Goal: Task Accomplishment & Management: Manage account settings

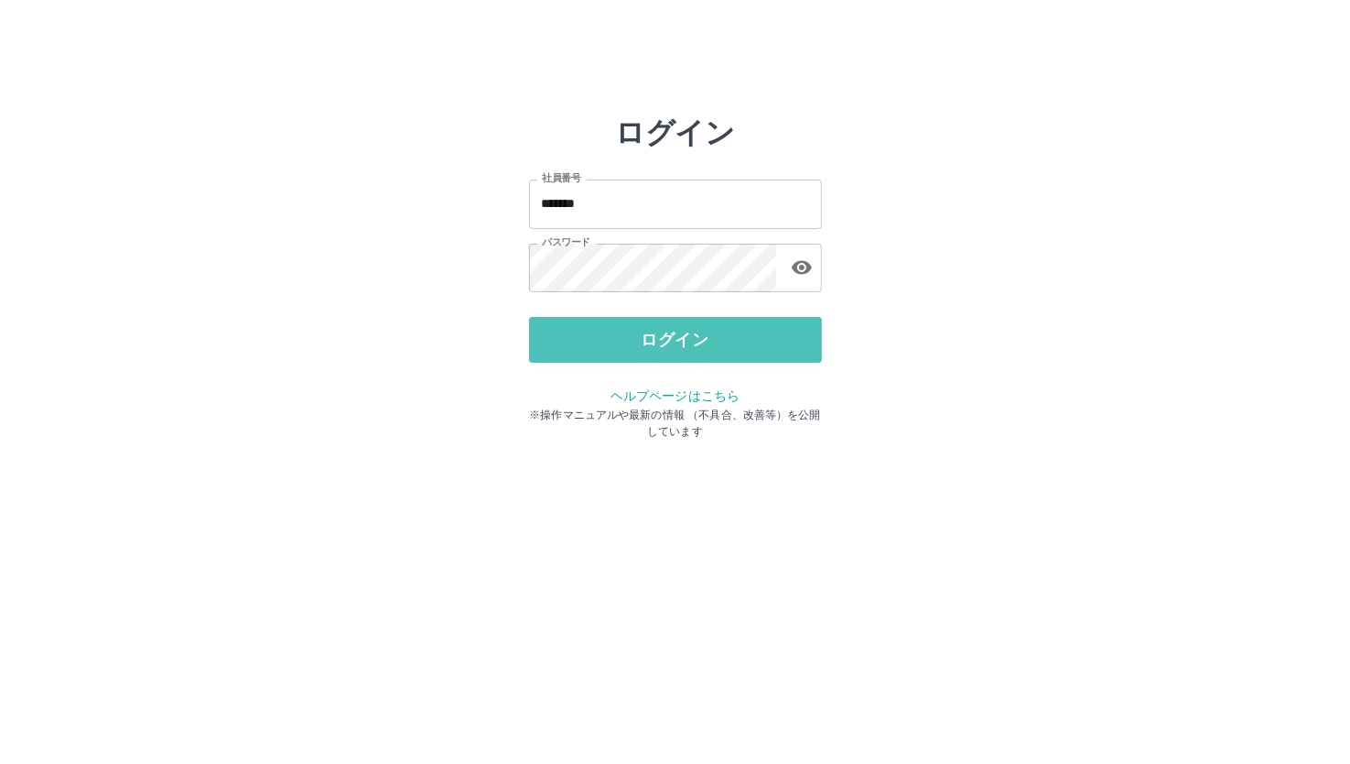
click at [568, 323] on button "ログイン" at bounding box center [675, 340] width 293 height 46
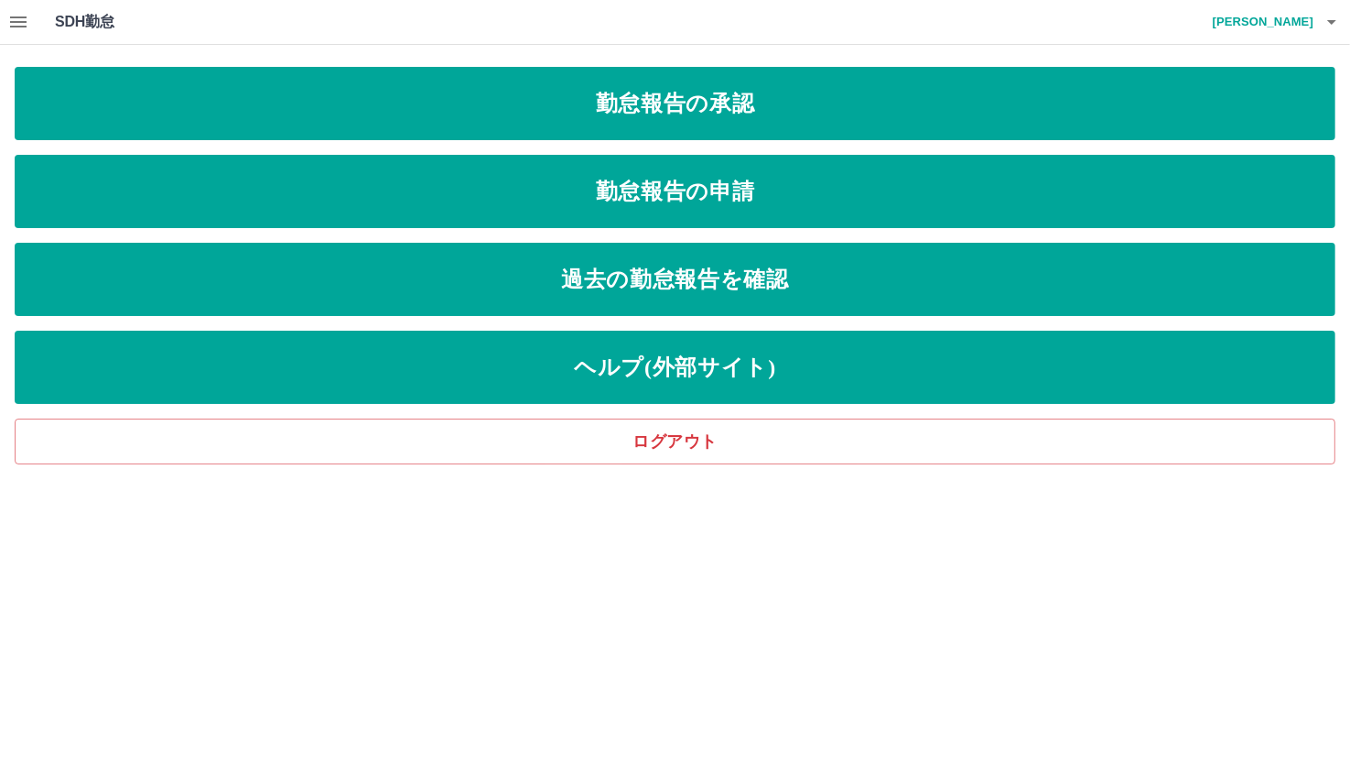
click at [23, 21] on icon "button" at bounding box center [18, 21] width 16 height 11
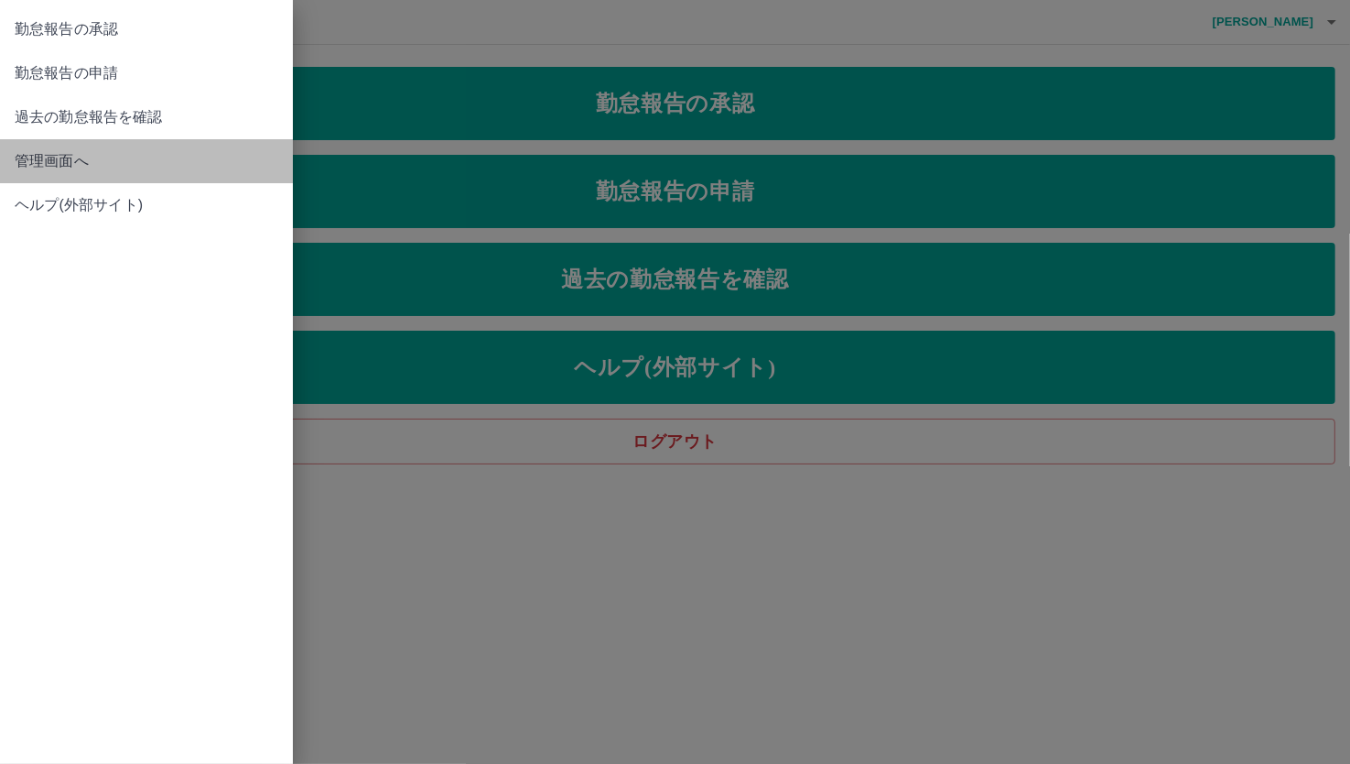
click at [22, 150] on span "管理画面へ" at bounding box center [147, 161] width 264 height 22
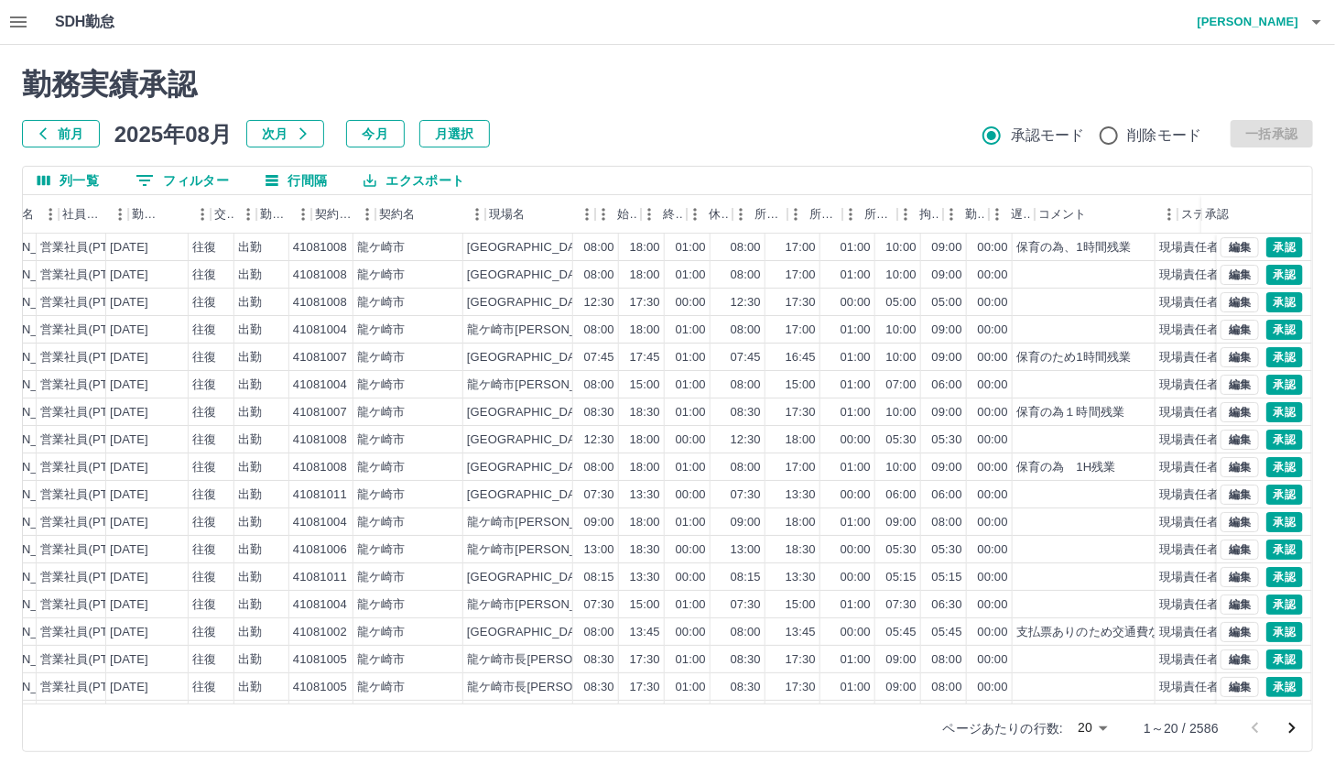
scroll to position [0, 238]
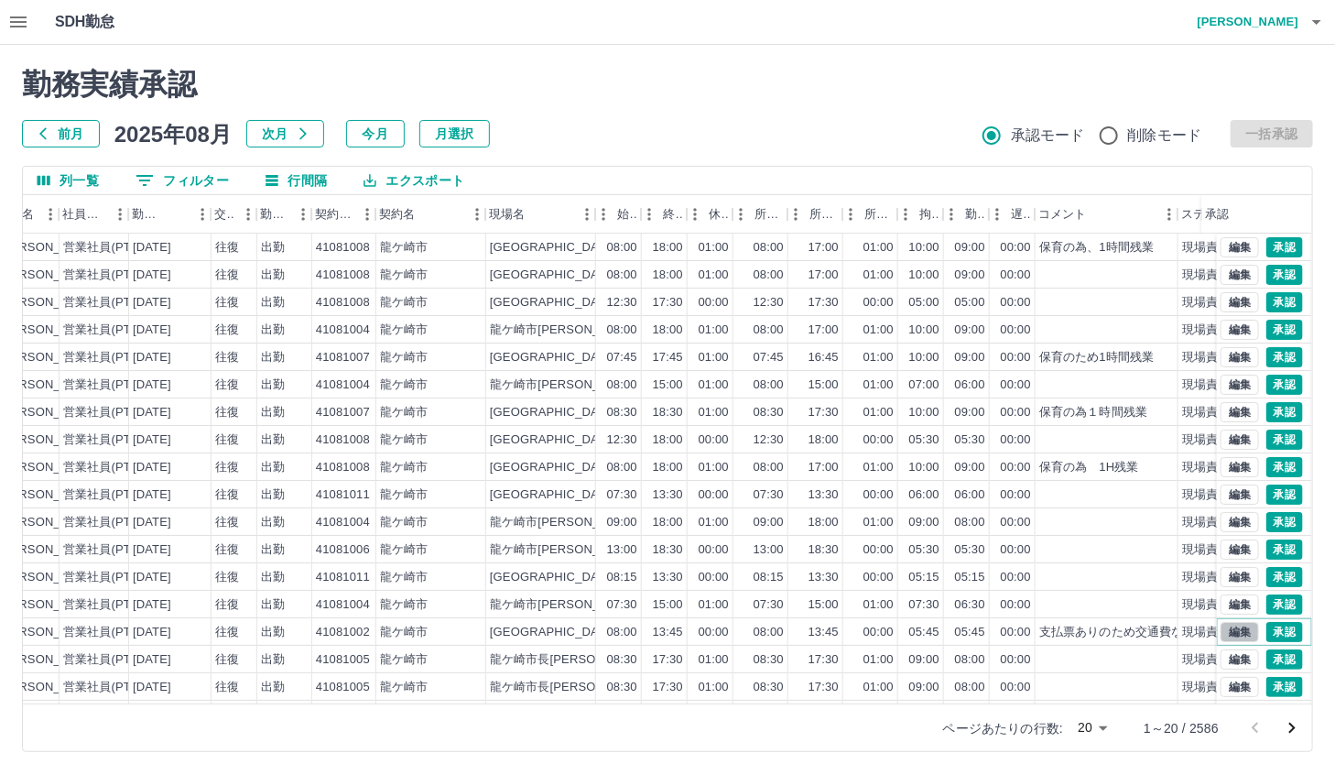
click at [1228, 633] on button "編集" at bounding box center [1239, 632] width 38 height 20
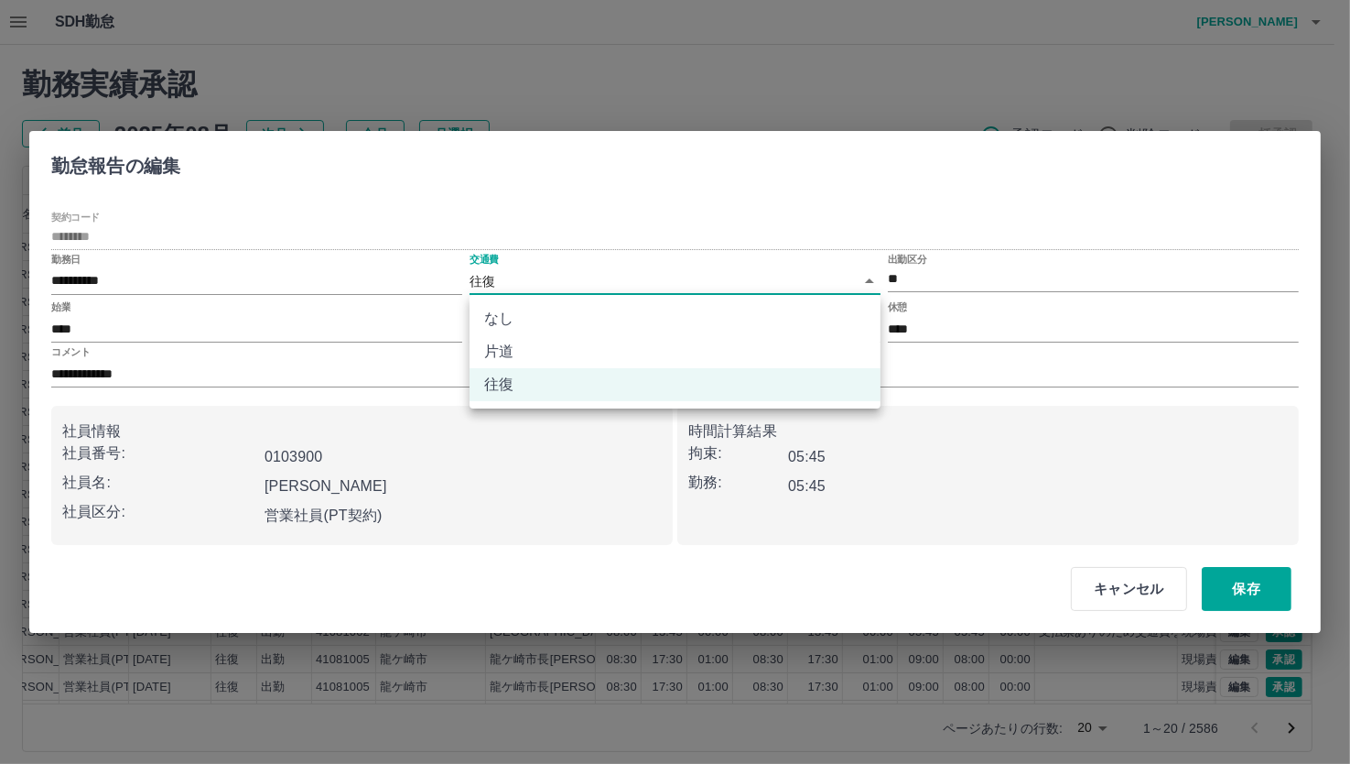
click at [630, 276] on body "SDH勤怠 [PERSON_NAME] 勤務実績承認 前月 [DATE] 次月 今月 月選択 承認モード 削除モード 一括承認 列一覧 0 フィルター 行間隔…" at bounding box center [675, 387] width 1350 height 774
click at [614, 307] on li "なし" at bounding box center [675, 318] width 411 height 33
type input "****"
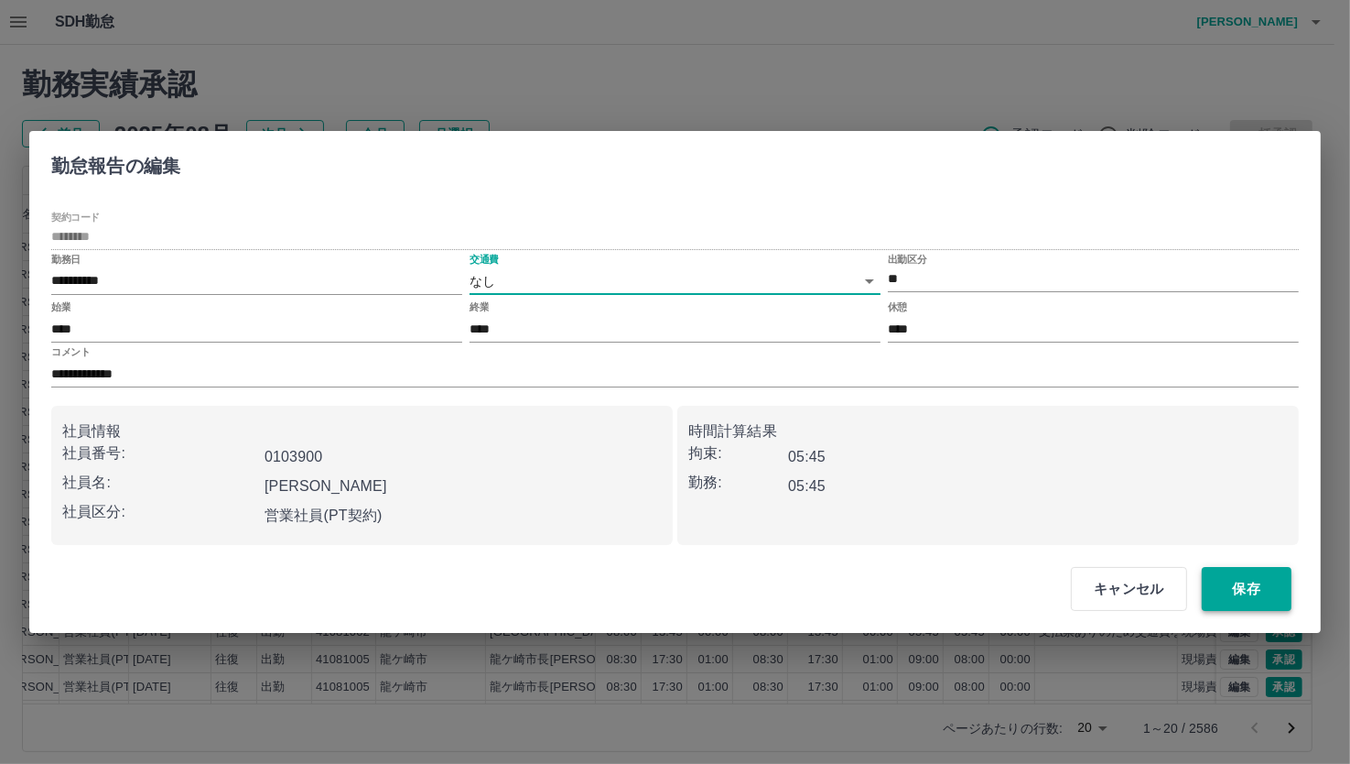
click at [1230, 596] on button "保存" at bounding box center [1247, 589] width 90 height 44
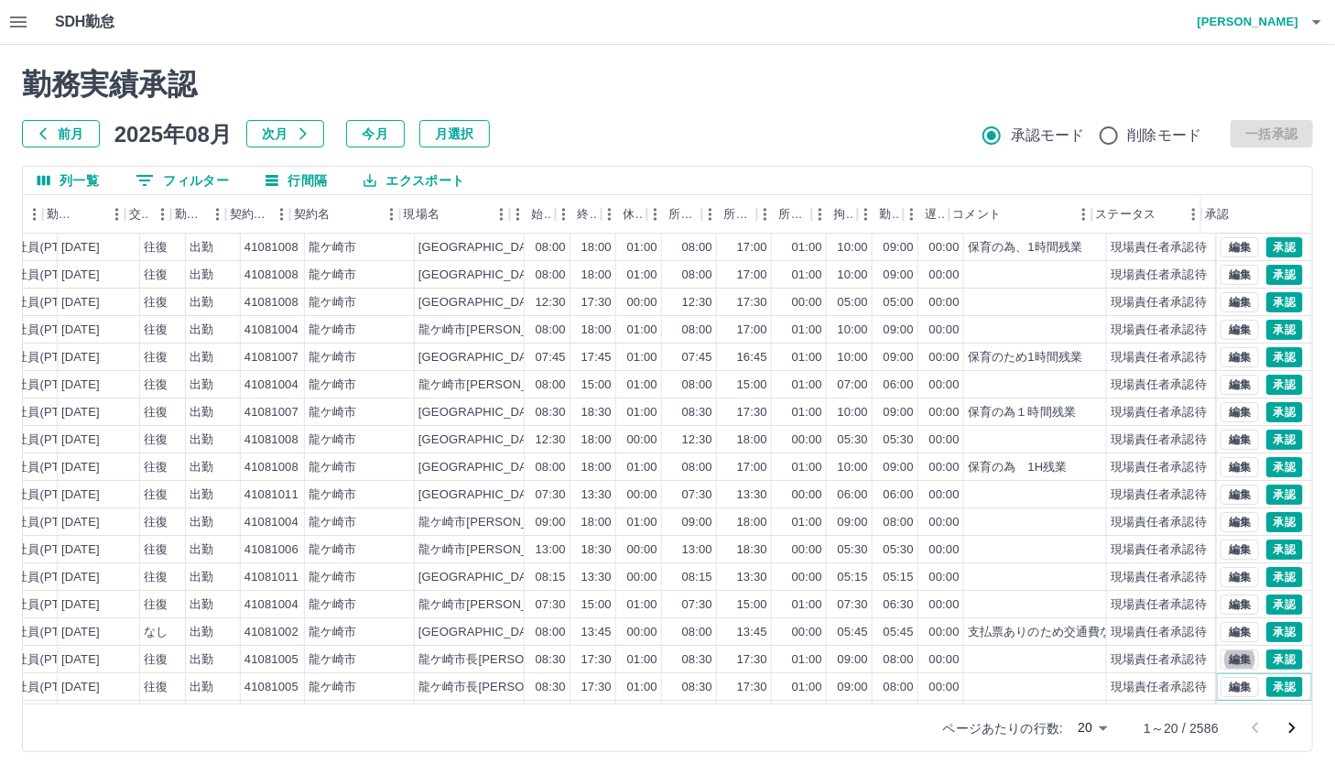
scroll to position [12, 324]
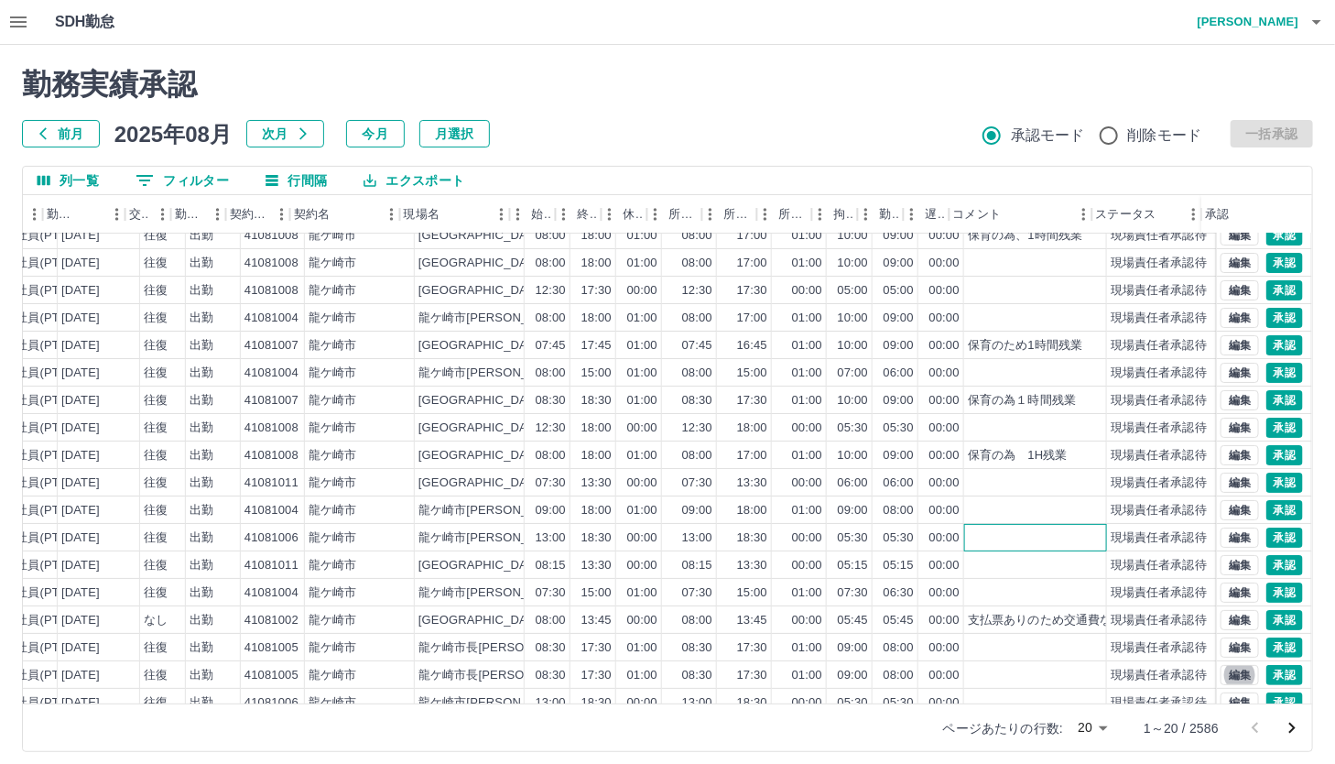
click at [1038, 538] on div at bounding box center [1035, 537] width 143 height 27
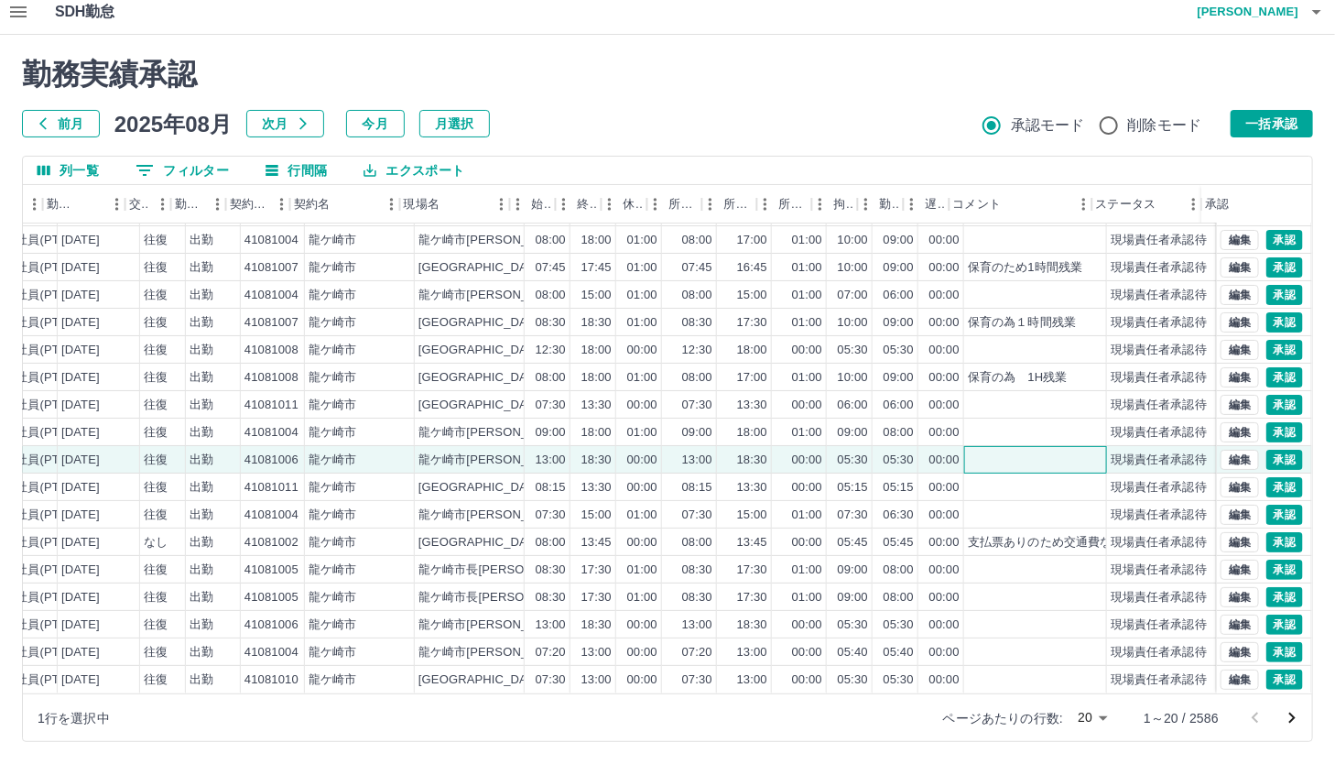
scroll to position [11, 0]
click at [1306, 684] on div "0060283 [PERSON_NAME] 営業社員(PT契約) [DATE] 往復 出勤 41081008 [GEOGRAPHIC_DATA] [GEOGR…" at bounding box center [667, 458] width 1289 height 470
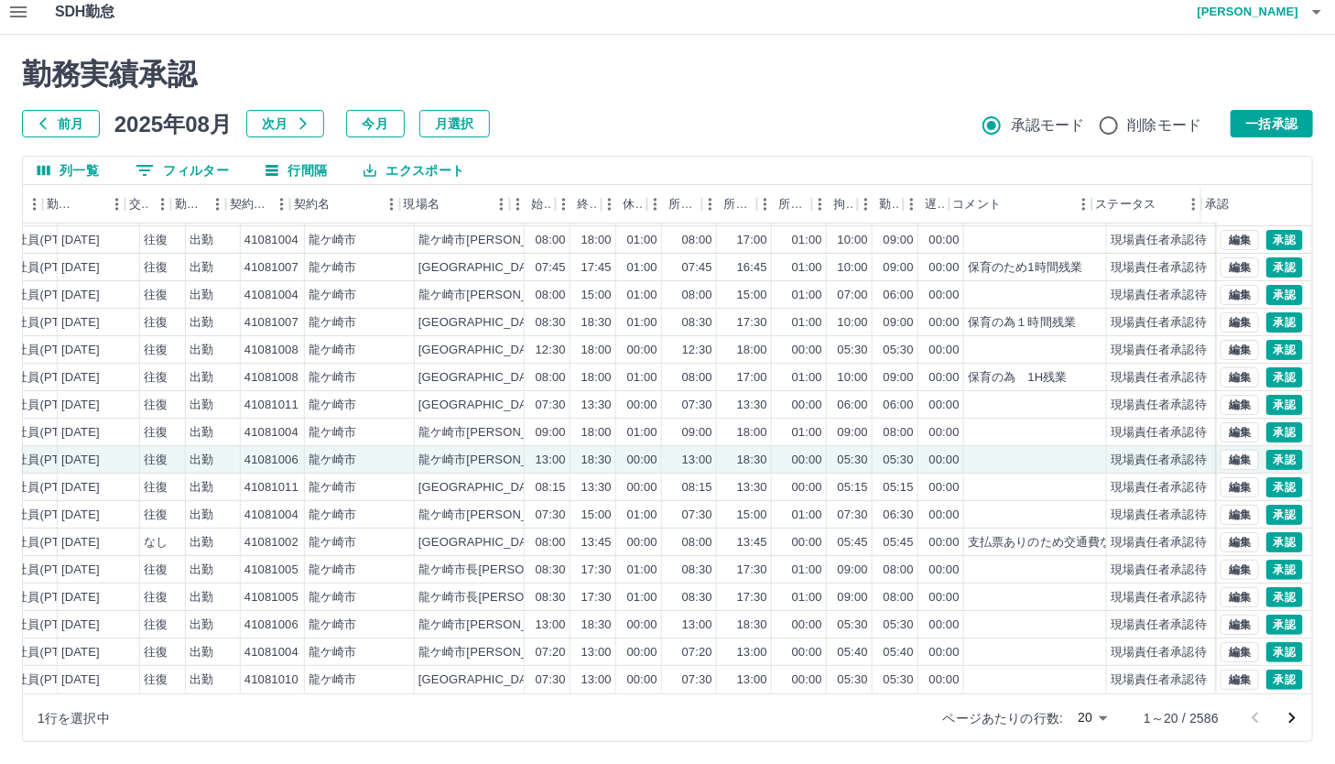
click at [1306, 684] on div "0060283 [PERSON_NAME] 営業社員(PT契約) [DATE] 往復 出勤 41081008 [GEOGRAPHIC_DATA] [GEOGR…" at bounding box center [667, 458] width 1289 height 470
click at [191, 179] on button "0 フィルター" at bounding box center [182, 170] width 123 height 27
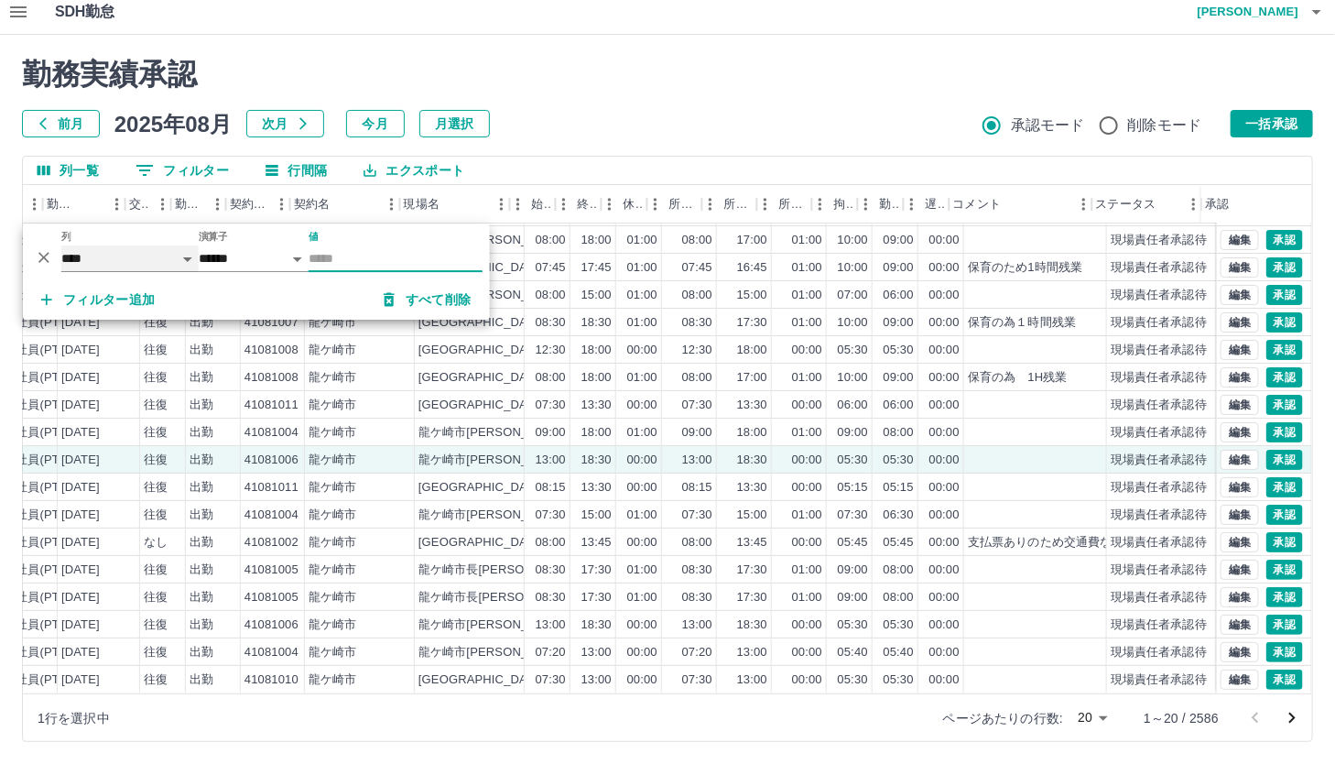
click at [101, 258] on select "**** *** **** *** *** **** ***** *** *** ** ** ** **** **** **** ** ** *** ****…" at bounding box center [129, 258] width 137 height 27
click at [61, 245] on select "**** *** **** *** *** **** ***** *** *** ** ** ** **** **** **** ** ** *** ****…" at bounding box center [129, 258] width 137 height 27
select select "**********"
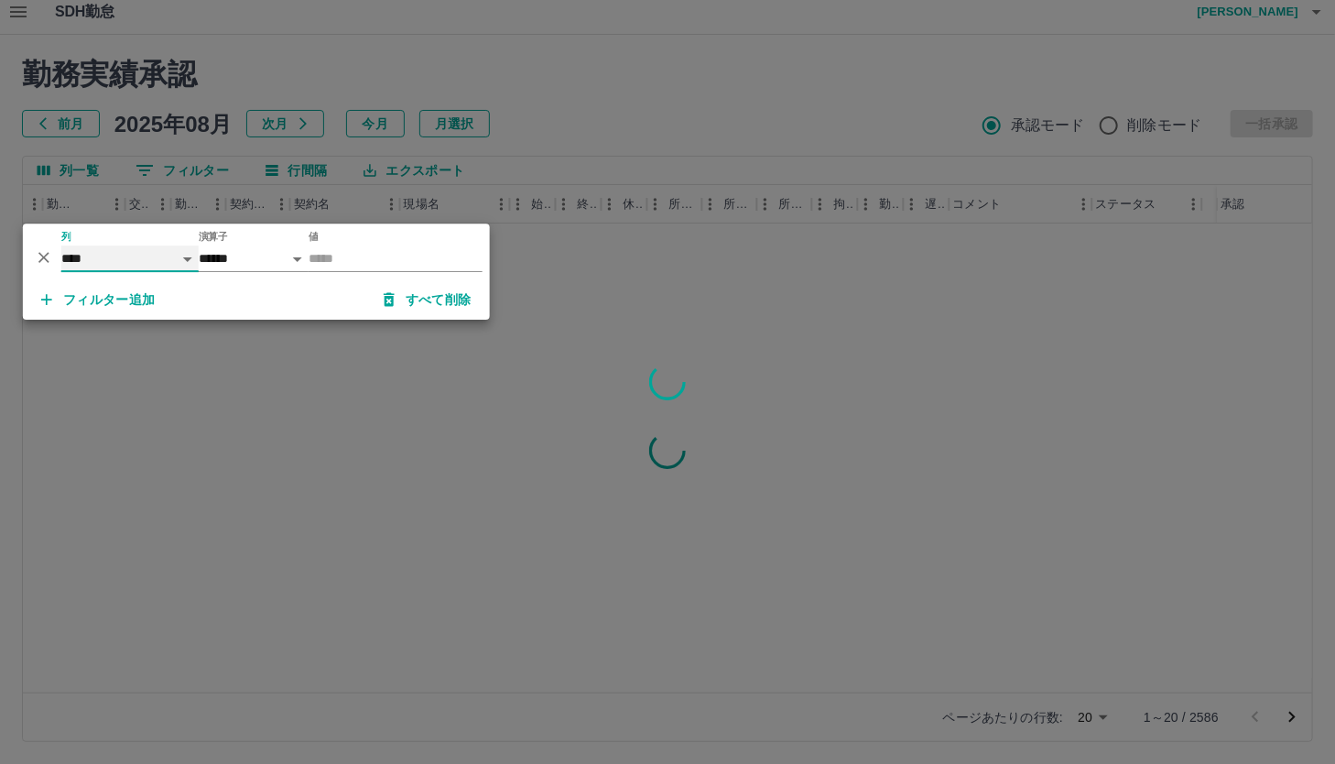
scroll to position [0, 309]
click at [315, 257] on input "値" at bounding box center [396, 258] width 174 height 27
type input "********"
click at [610, 111] on div at bounding box center [667, 382] width 1335 height 764
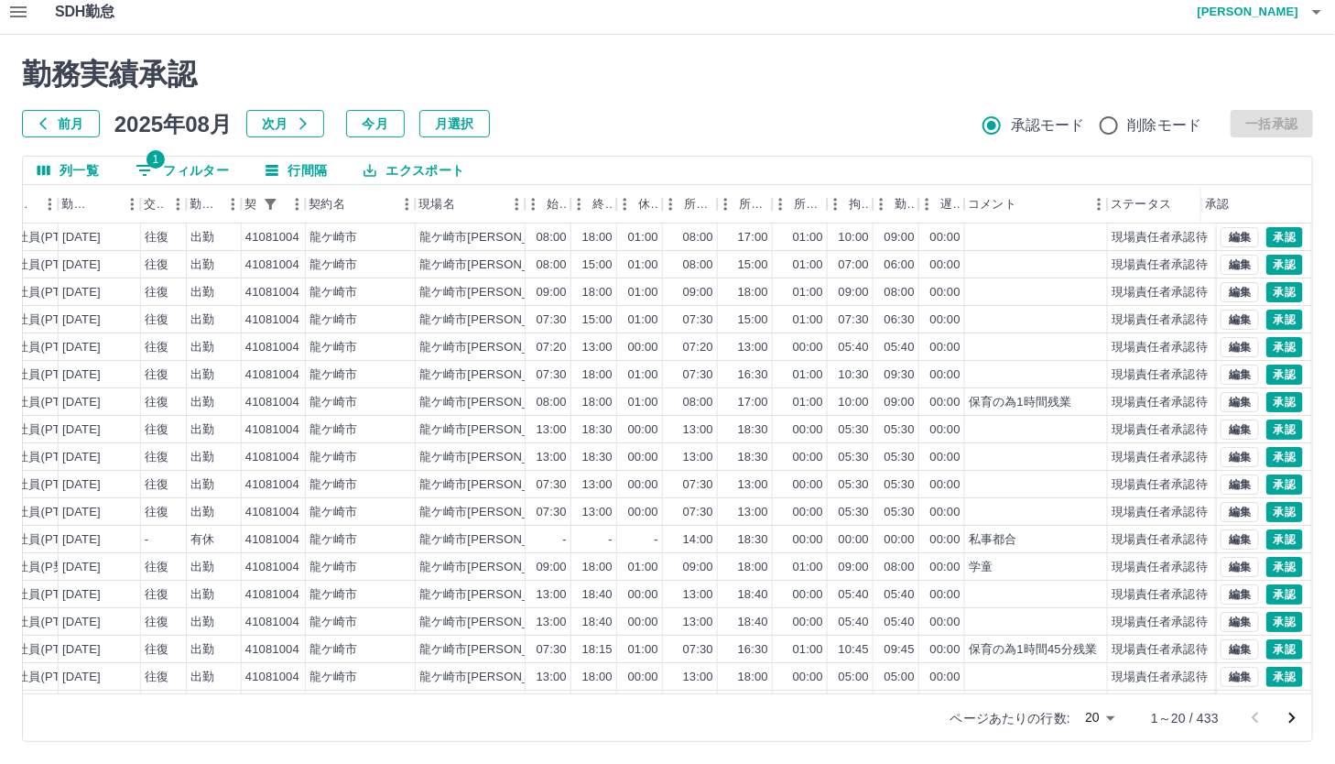
click at [1283, 710] on icon "次のページへ" at bounding box center [1292, 718] width 22 height 22
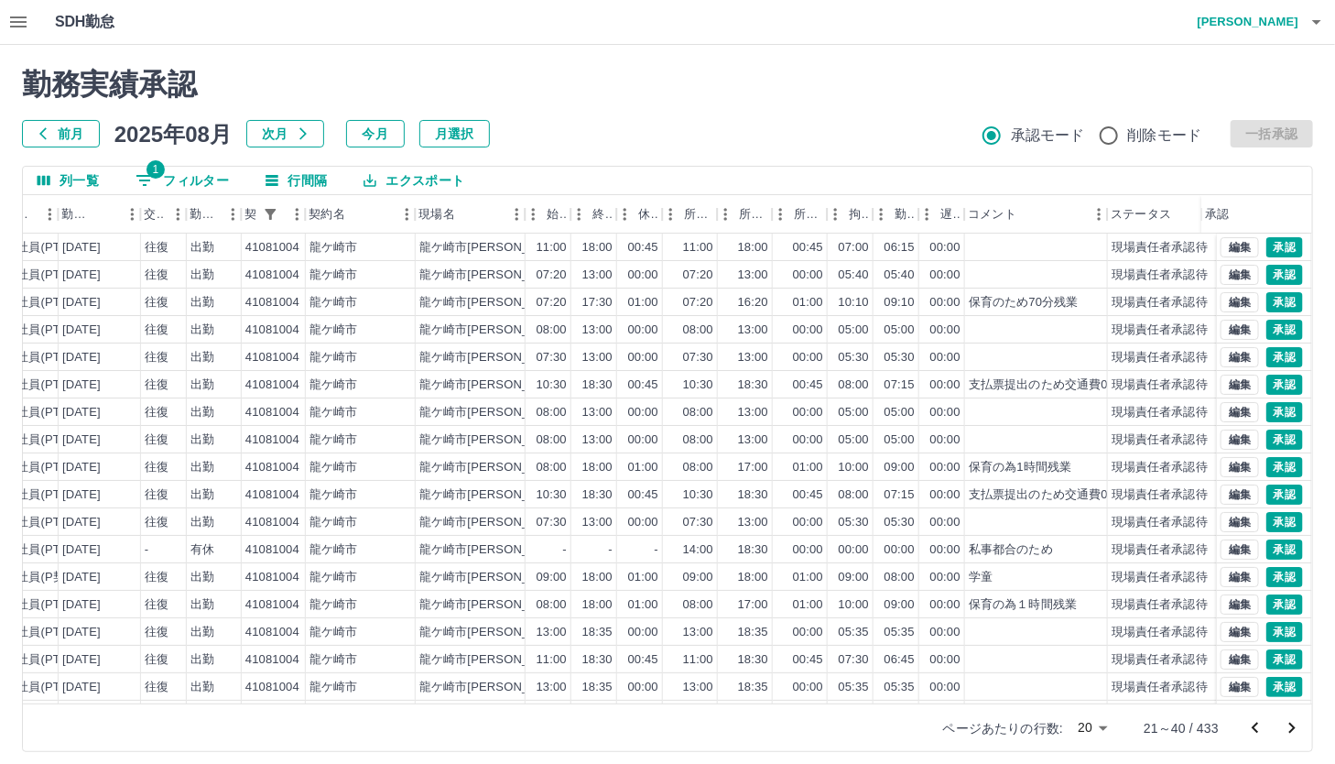
scroll to position [0, 0]
click at [1253, 721] on icon "前のページへ" at bounding box center [1255, 728] width 22 height 22
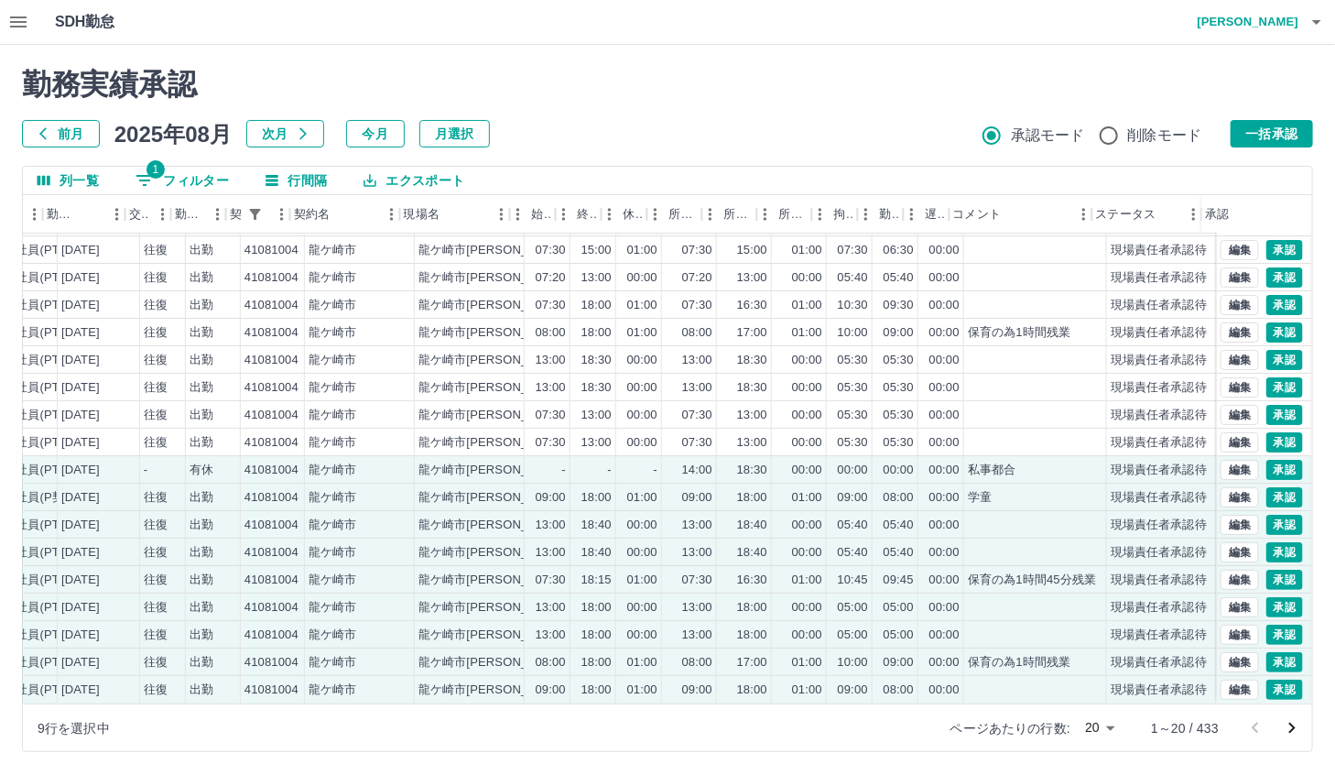
scroll to position [94, 324]
click at [1268, 135] on button "一括承認" at bounding box center [1271, 133] width 82 height 27
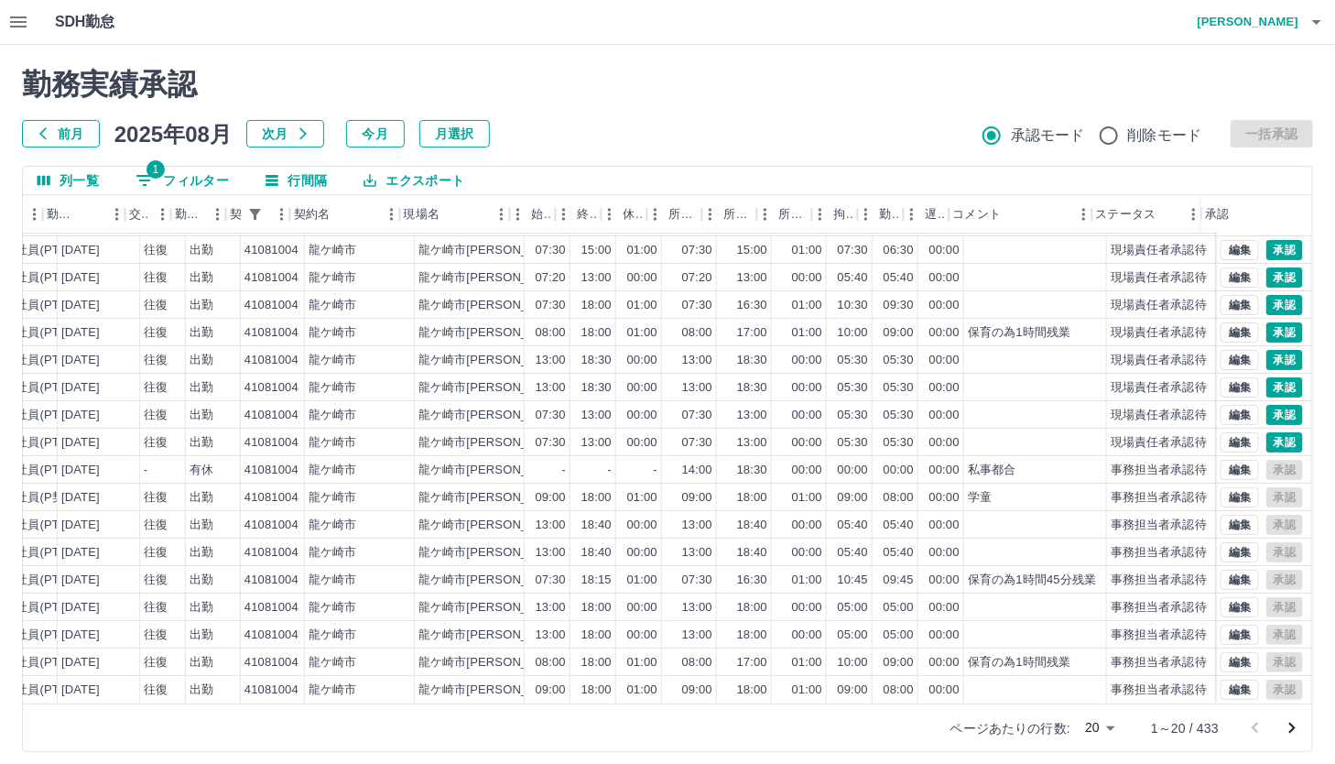
click at [1285, 729] on icon "次のページへ" at bounding box center [1292, 728] width 22 height 22
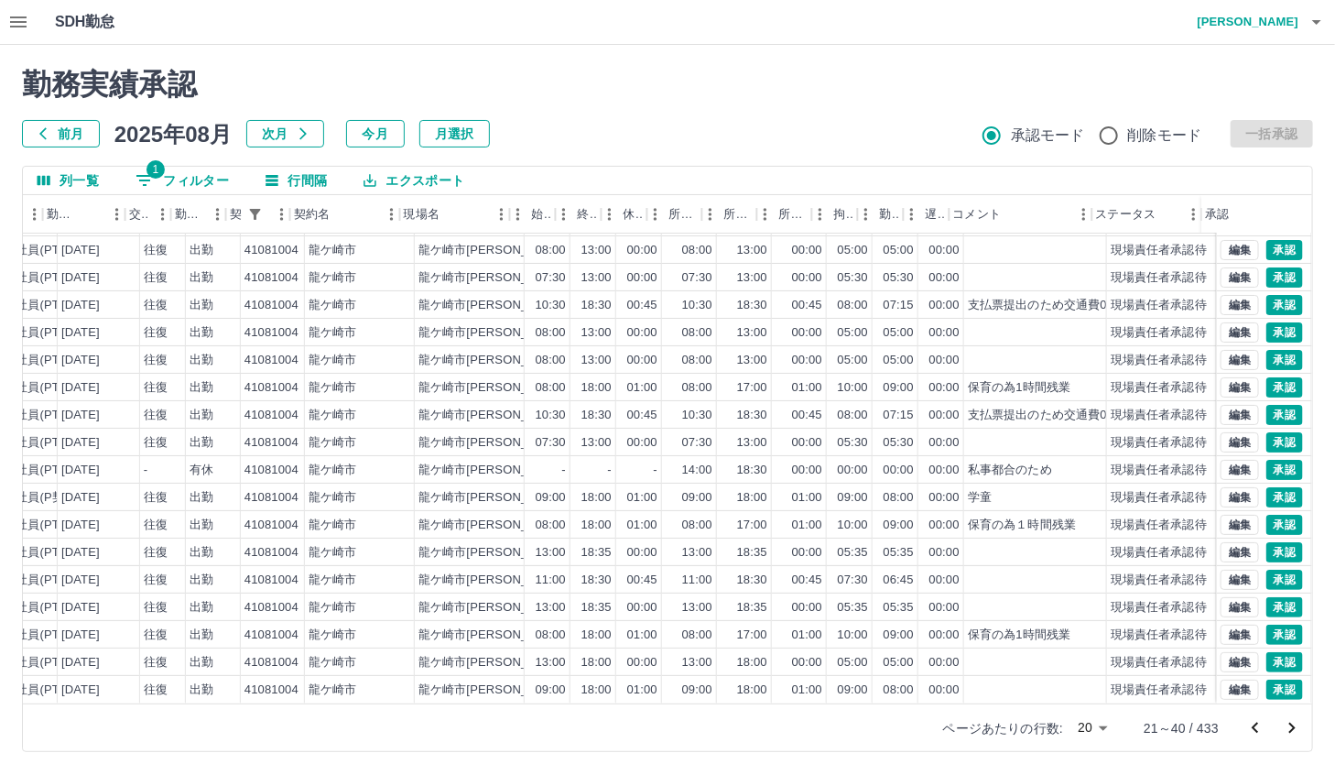
scroll to position [0, 324]
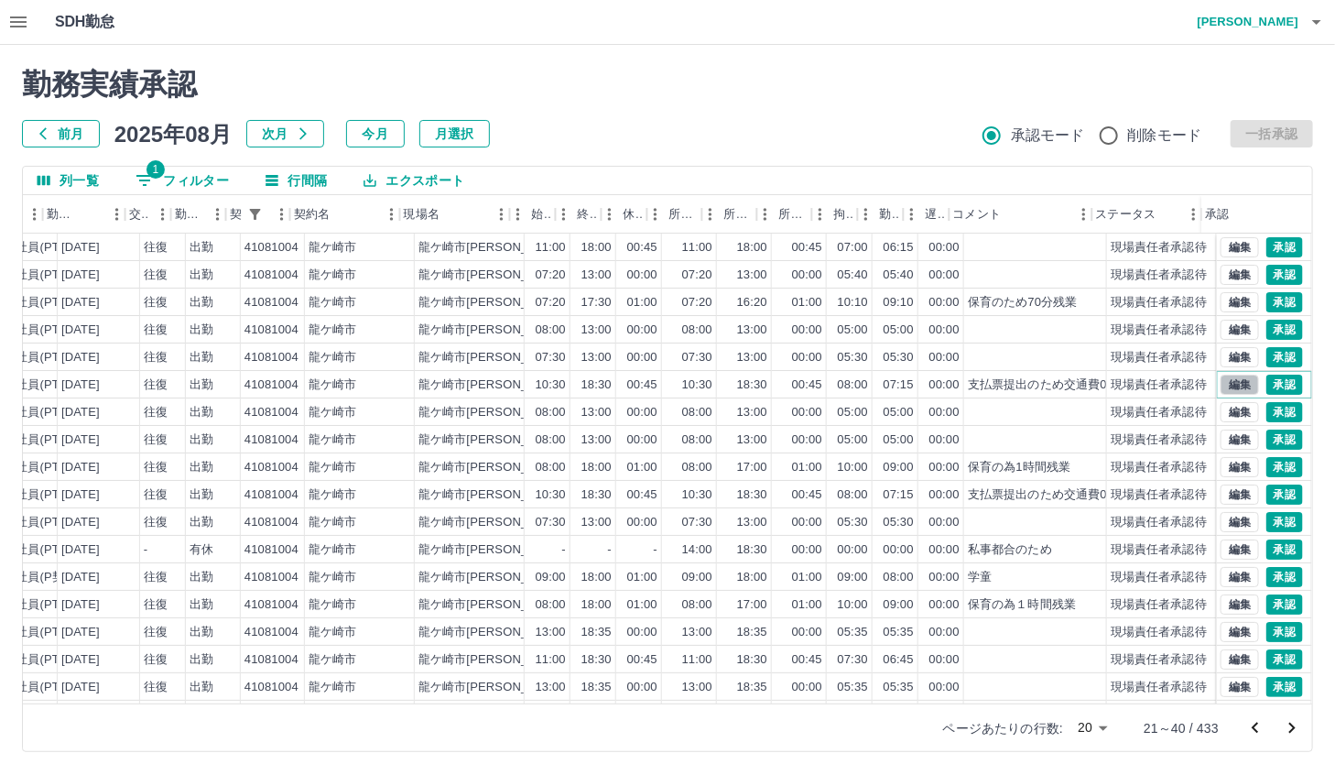
click at [1220, 379] on button "編集" at bounding box center [1239, 384] width 38 height 20
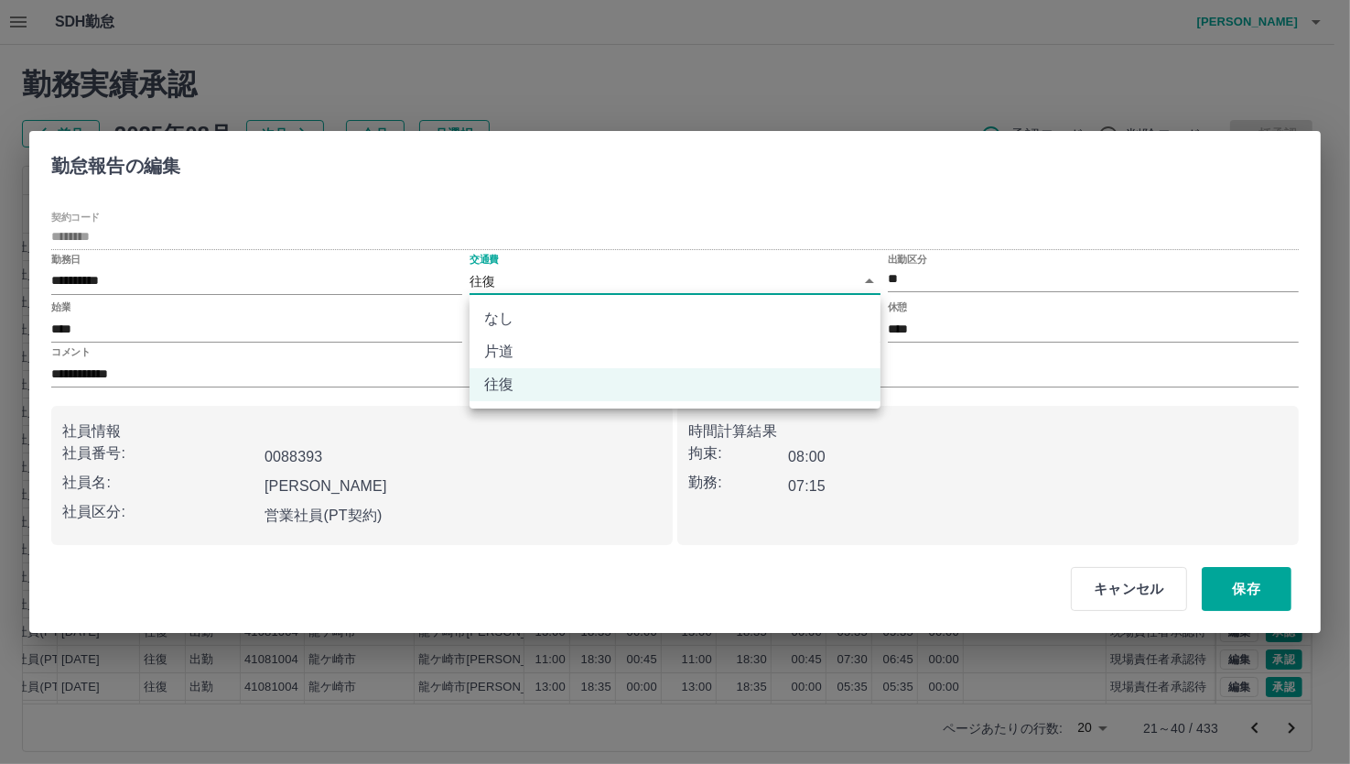
click at [721, 272] on body "SDH勤怠 [PERSON_NAME] 勤務実績承認 前月 [DATE] 次月 今月 月選択 承認モード 削除モード 一括承認 列一覧 1 フィルター 行間隔…" at bounding box center [675, 387] width 1350 height 774
click at [644, 326] on li "なし" at bounding box center [675, 318] width 411 height 33
type input "****"
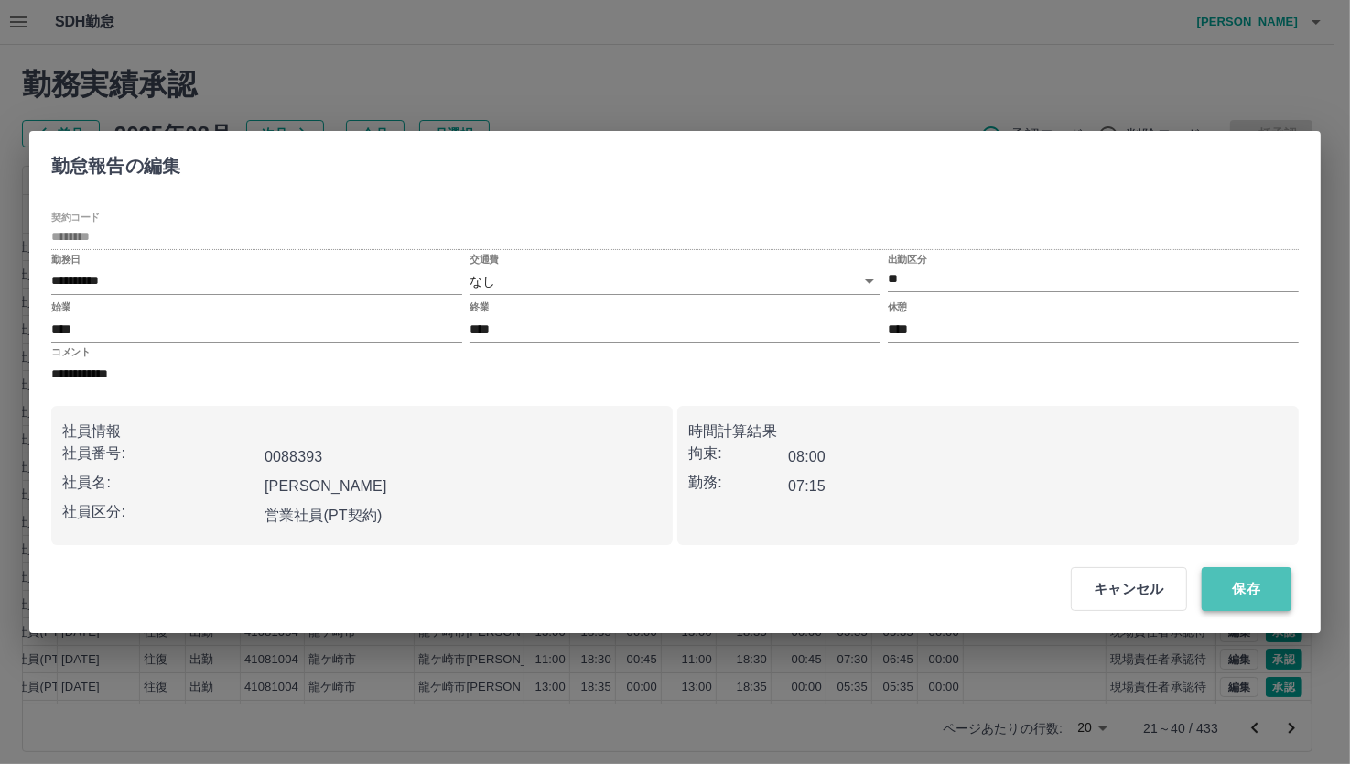
click at [1241, 593] on button "保存" at bounding box center [1247, 589] width 90 height 44
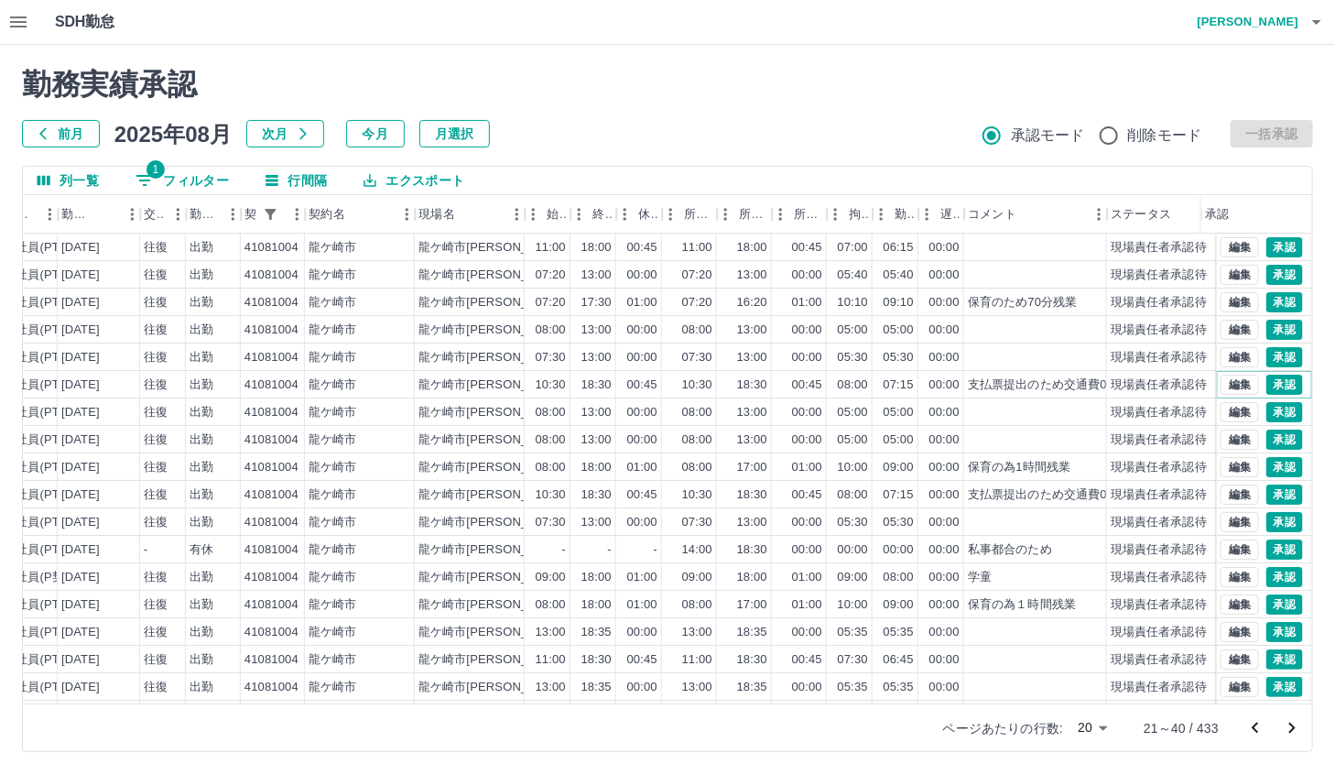
scroll to position [0, 309]
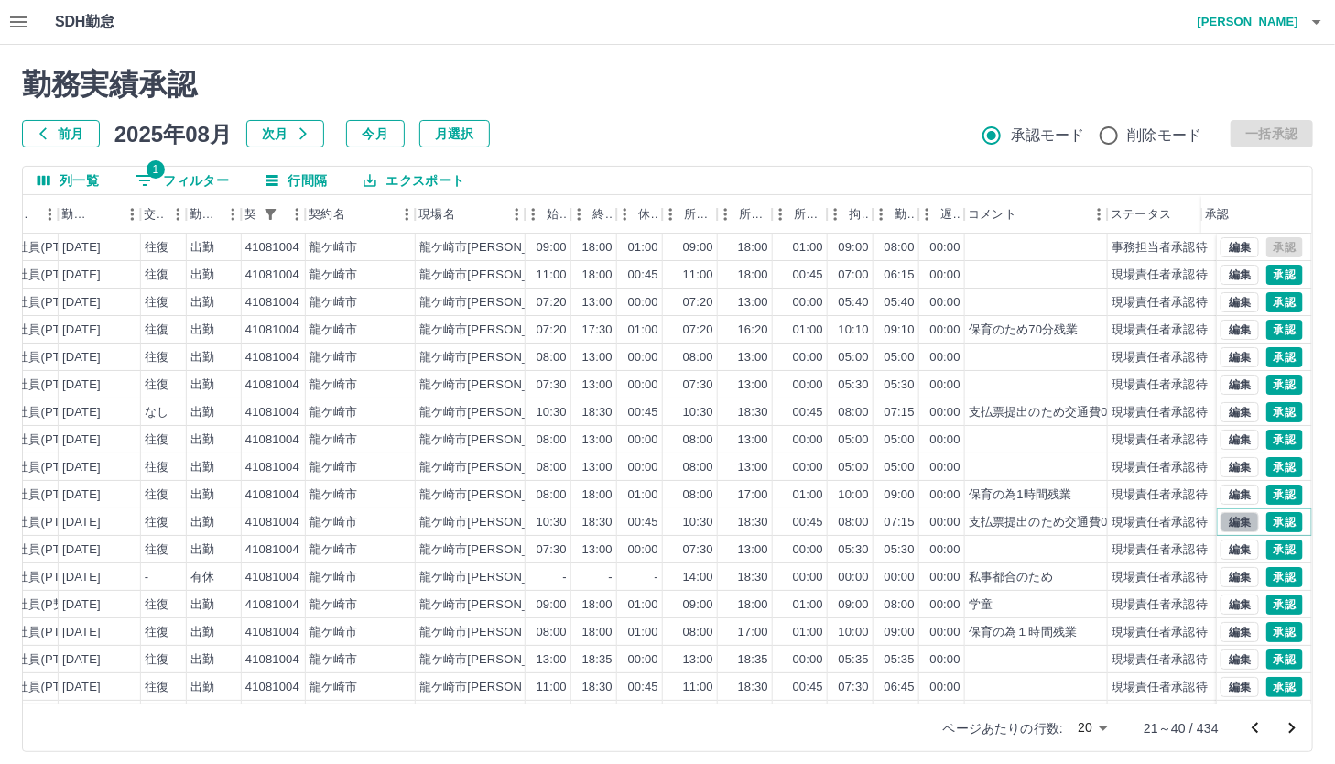
click at [1223, 515] on button "編集" at bounding box center [1239, 522] width 38 height 20
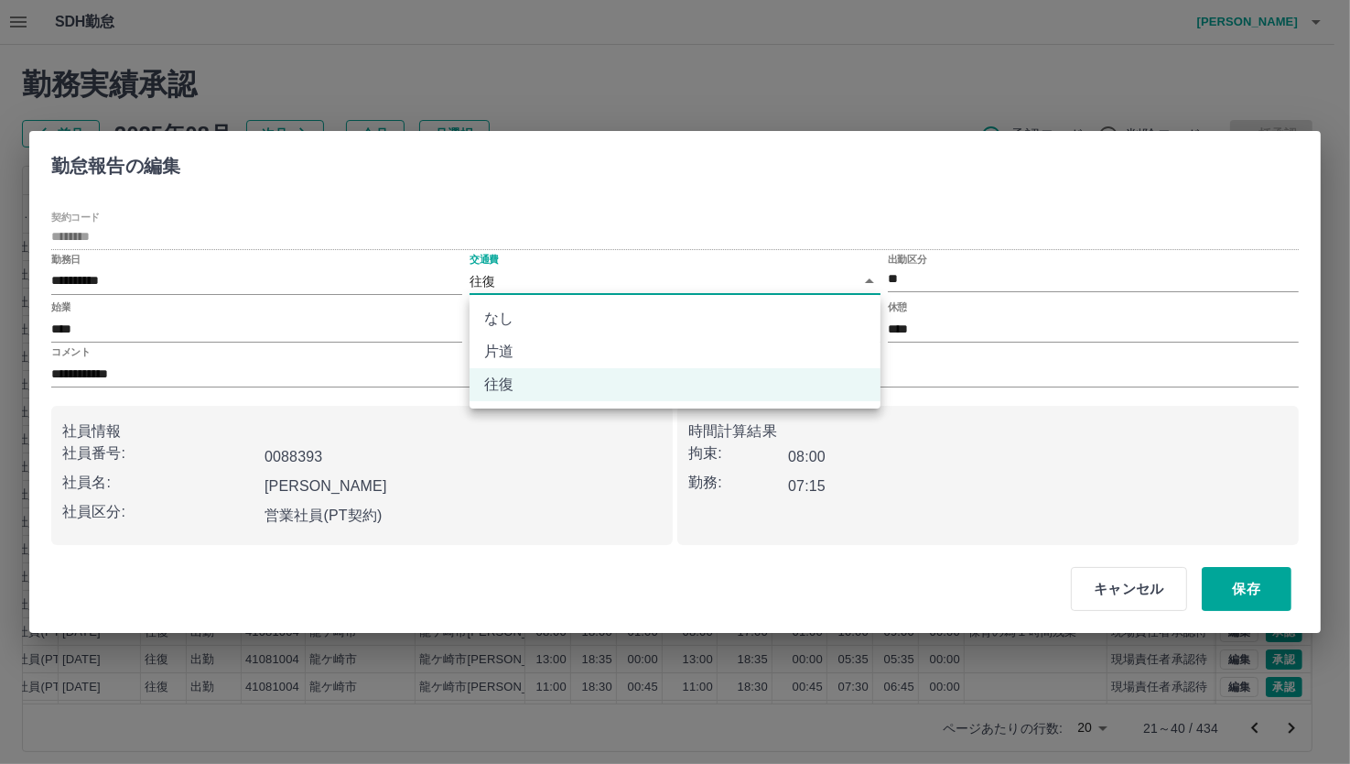
click at [550, 287] on body "SDH勤怠 [PERSON_NAME] 勤務実績承認 前月 [DATE] 次月 今月 月選択 承認モード 削除モード 一括承認 列一覧 1 フィルター 行間隔…" at bounding box center [675, 387] width 1350 height 774
click at [544, 321] on li "なし" at bounding box center [675, 318] width 411 height 33
type input "****"
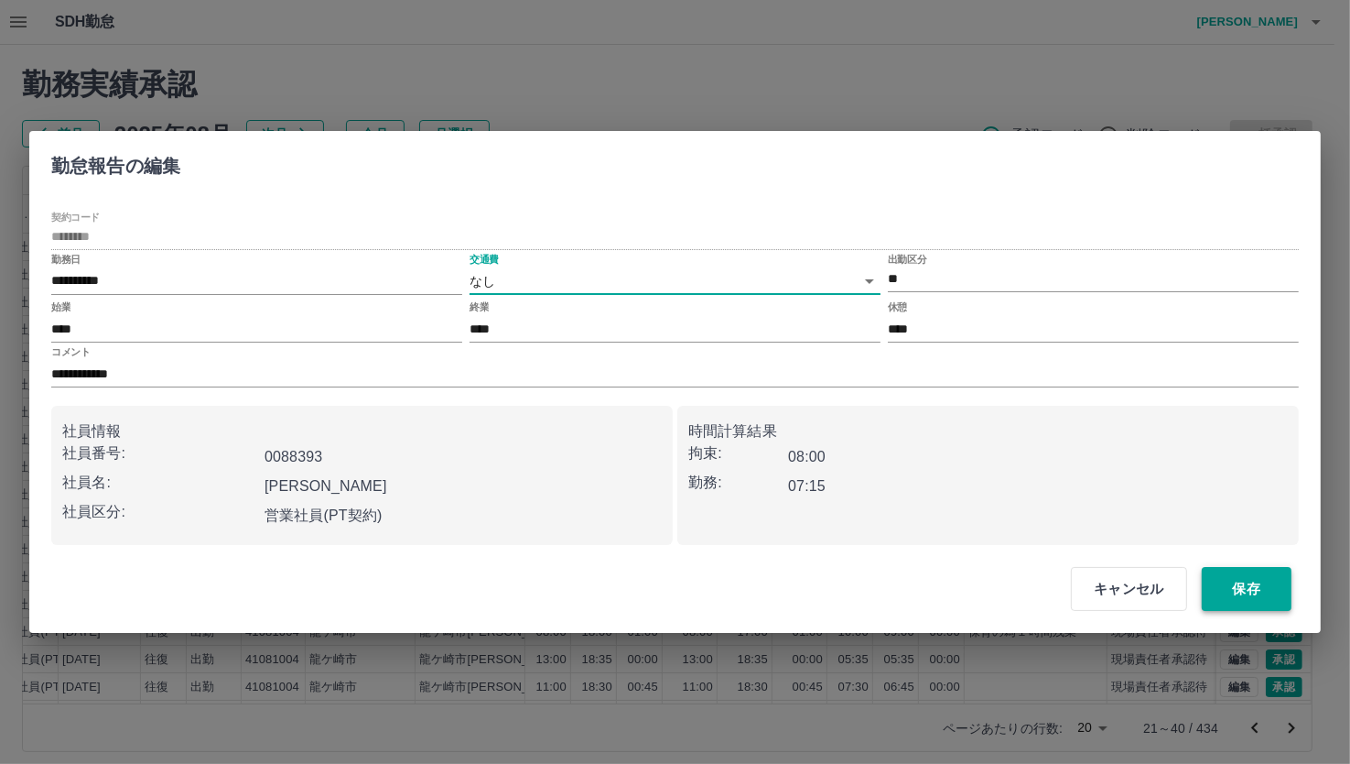
click at [1249, 578] on button "保存" at bounding box center [1247, 589] width 90 height 44
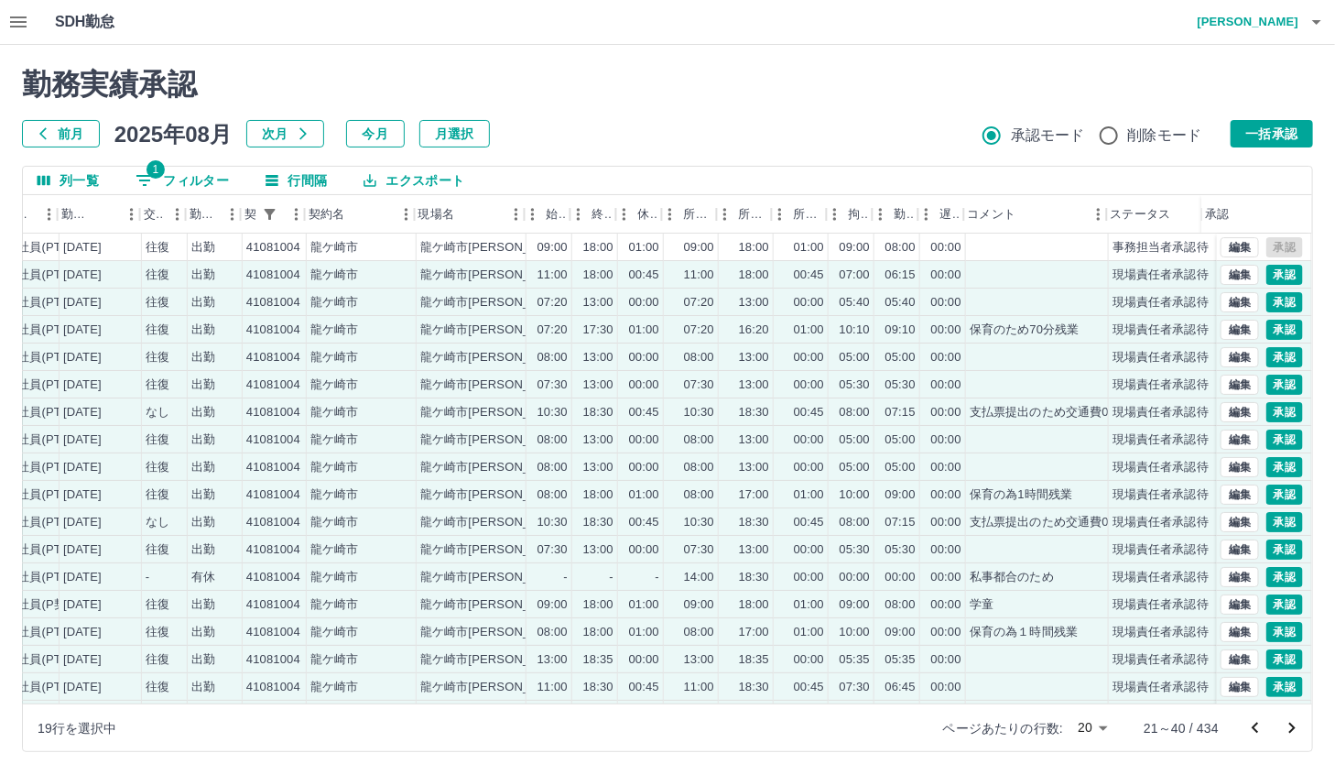
scroll to position [0, 324]
click at [1263, 139] on button "一括承認" at bounding box center [1271, 133] width 82 height 27
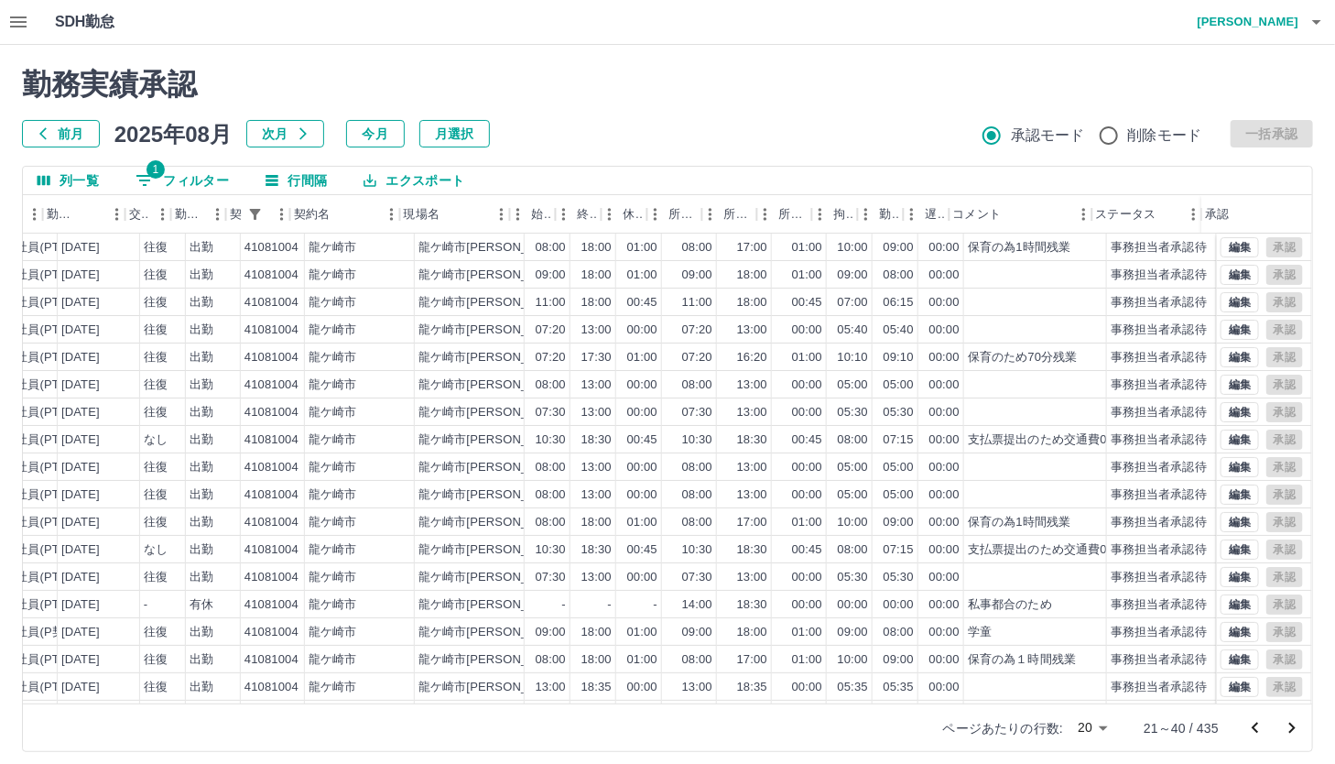
click at [1274, 729] on button "次のページへ" at bounding box center [1291, 728] width 37 height 37
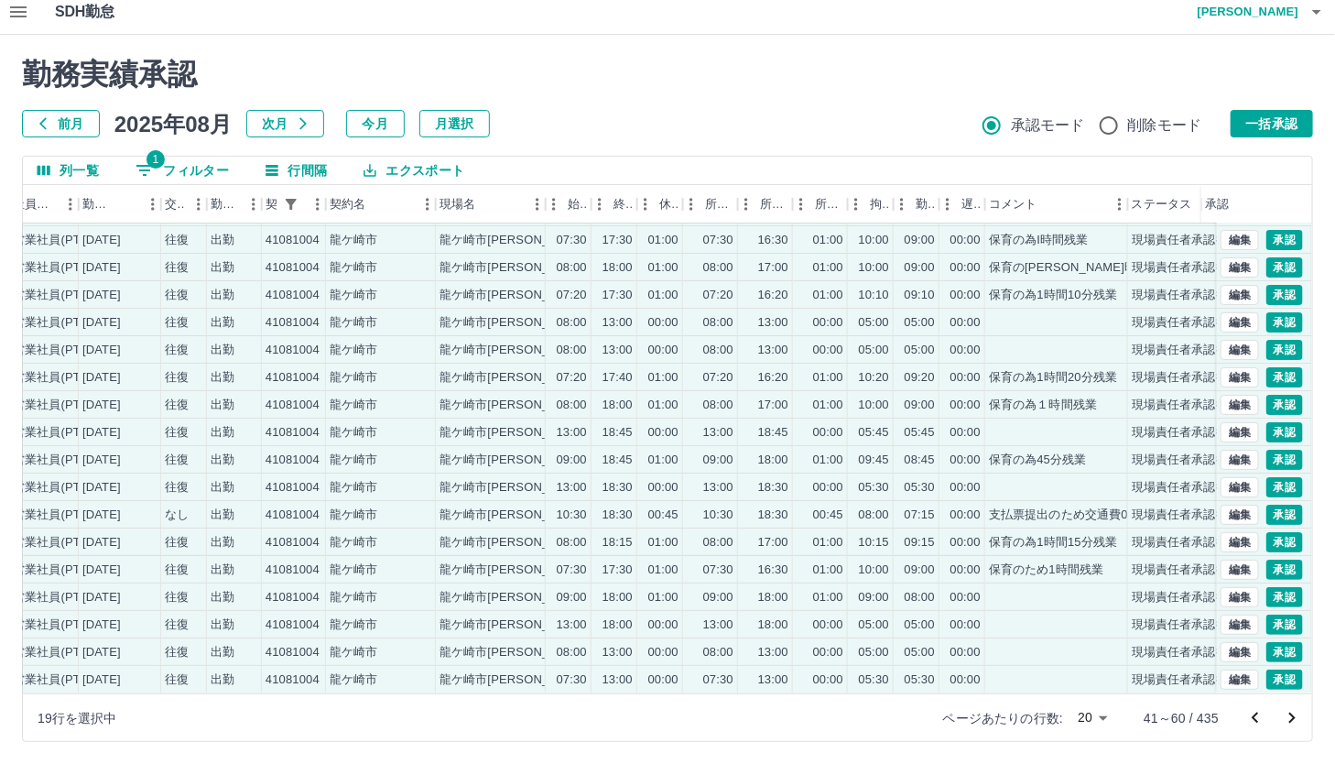
scroll to position [11, 0]
click at [1277, 127] on button "一括承認" at bounding box center [1271, 123] width 82 height 27
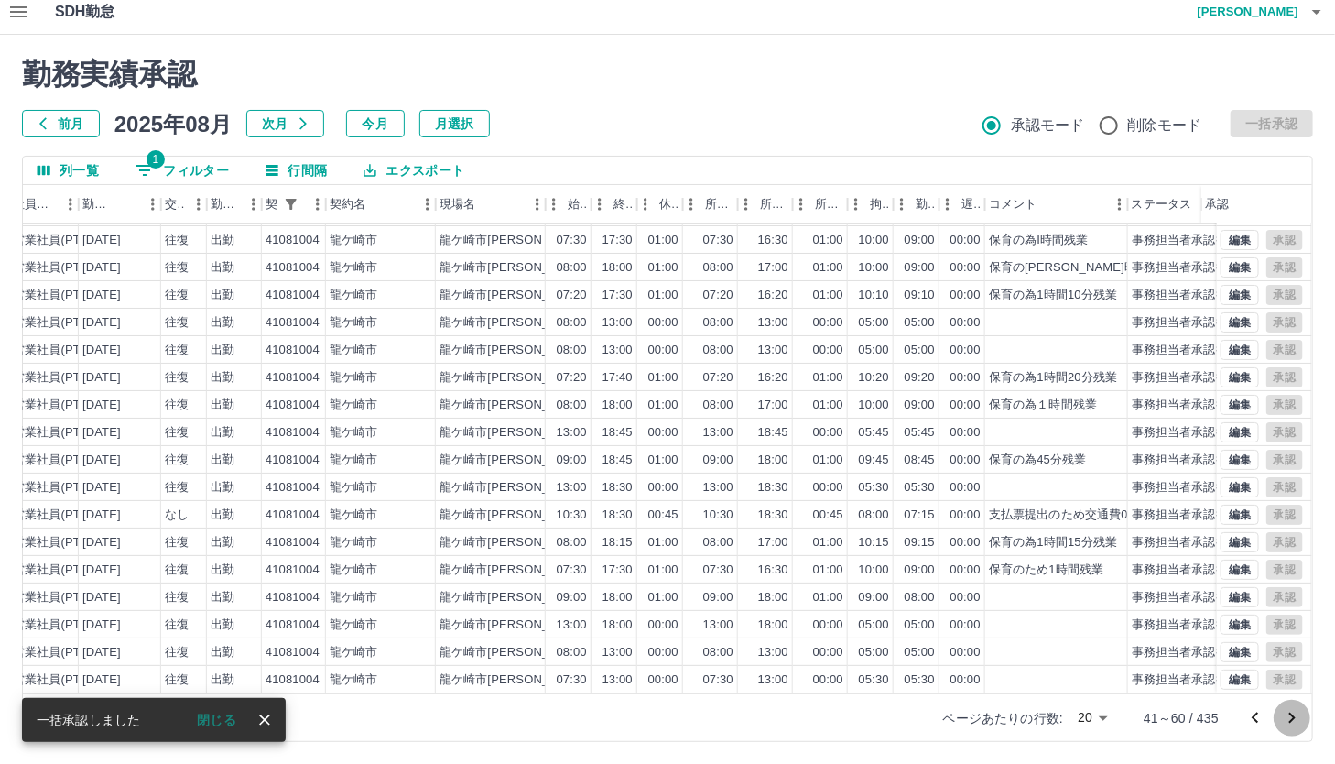
click at [1291, 710] on icon "次のページへ" at bounding box center [1292, 718] width 22 height 22
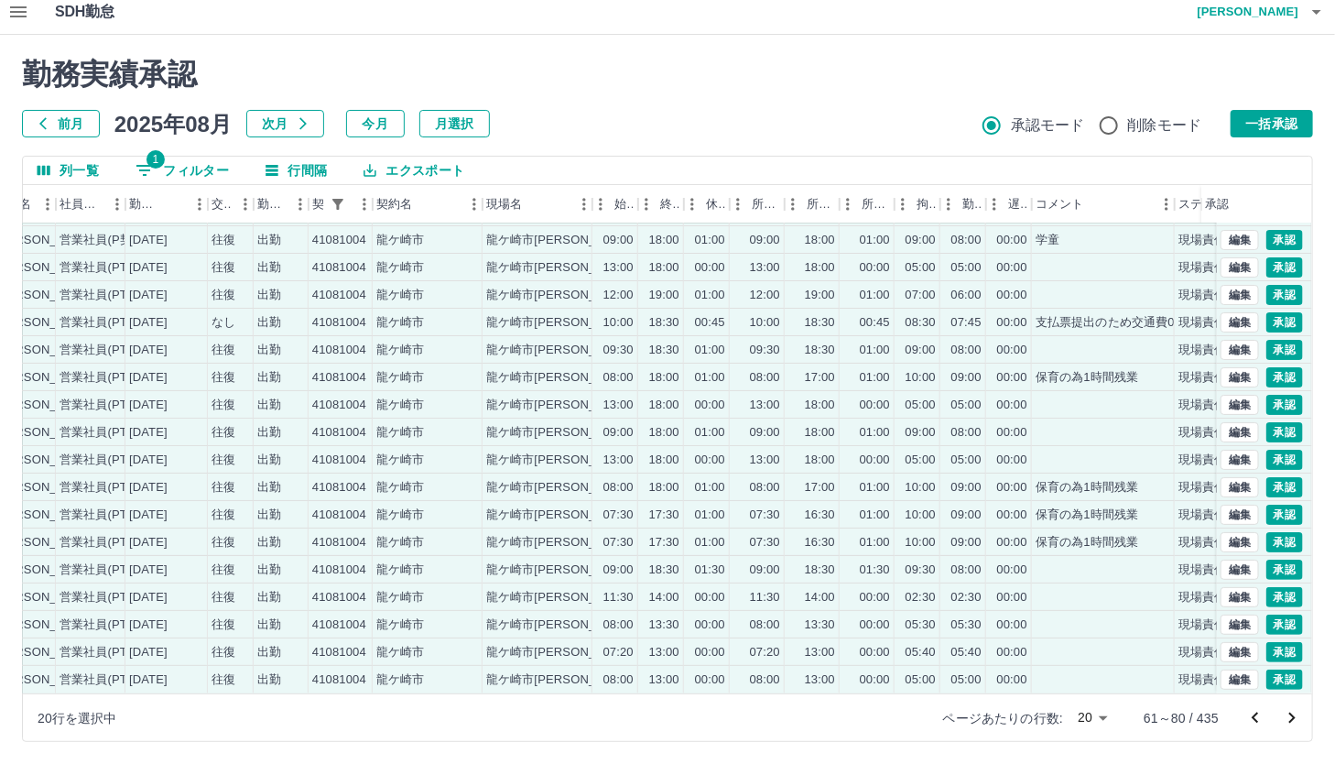
scroll to position [94, 242]
click at [1267, 119] on button "一括承認" at bounding box center [1271, 123] width 82 height 27
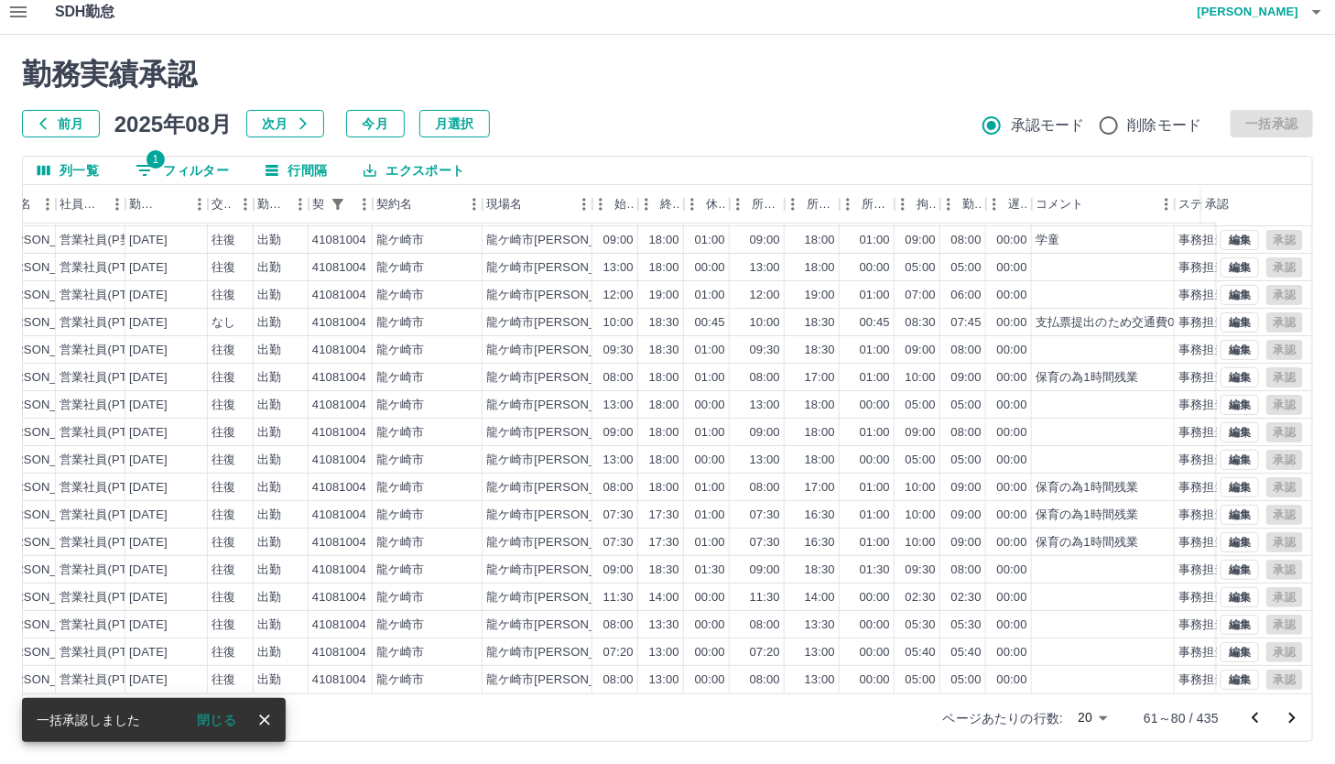
click at [1285, 716] on icon "次のページへ" at bounding box center [1292, 718] width 22 height 22
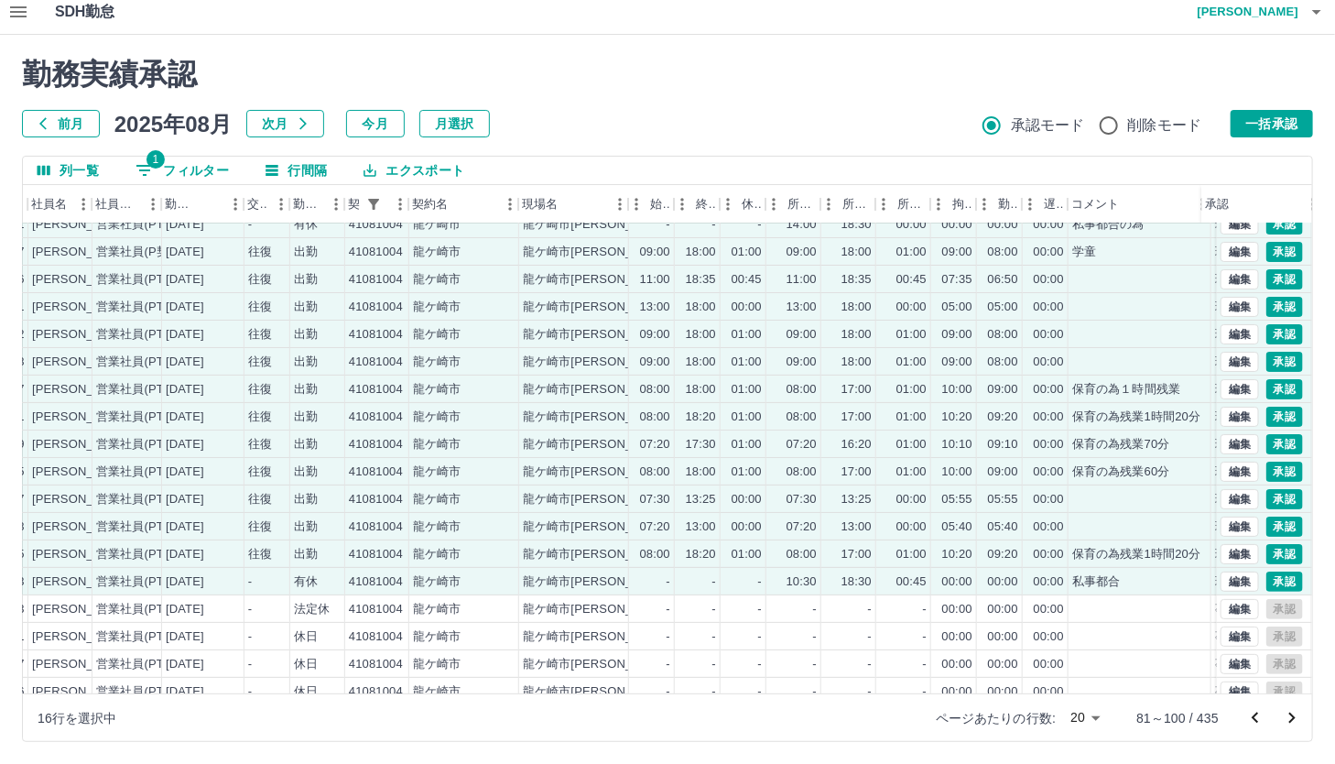
scroll to position [94, 205]
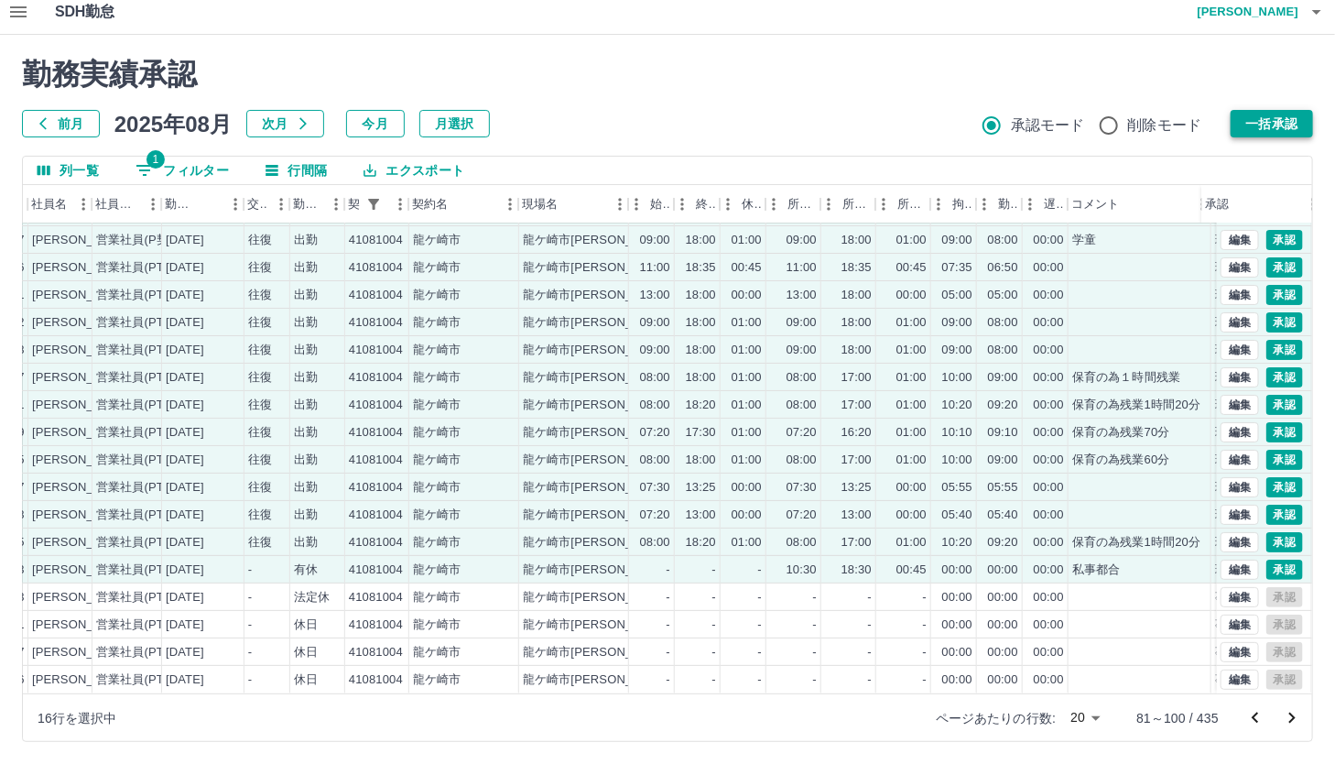
click at [1241, 125] on button "一括承認" at bounding box center [1271, 123] width 82 height 27
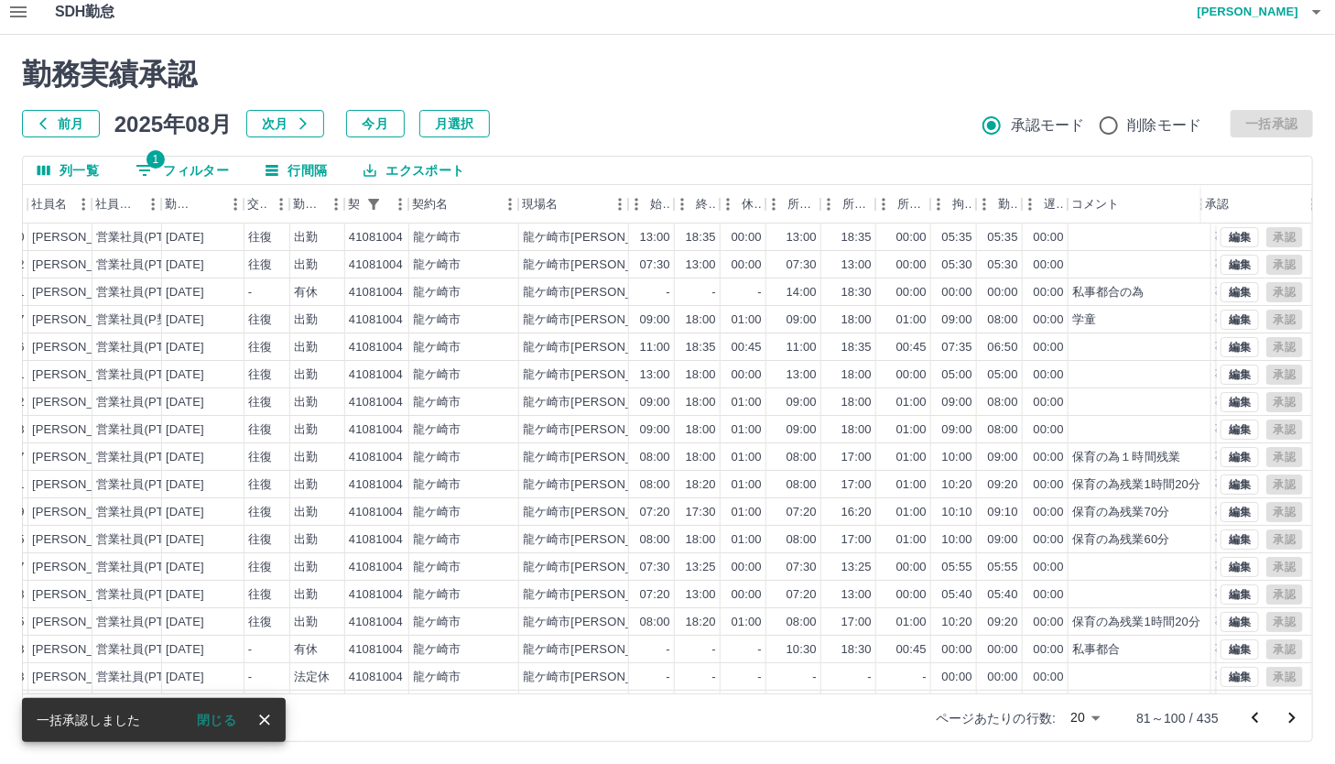
scroll to position [0, 0]
